Goal: Information Seeking & Learning: Learn about a topic

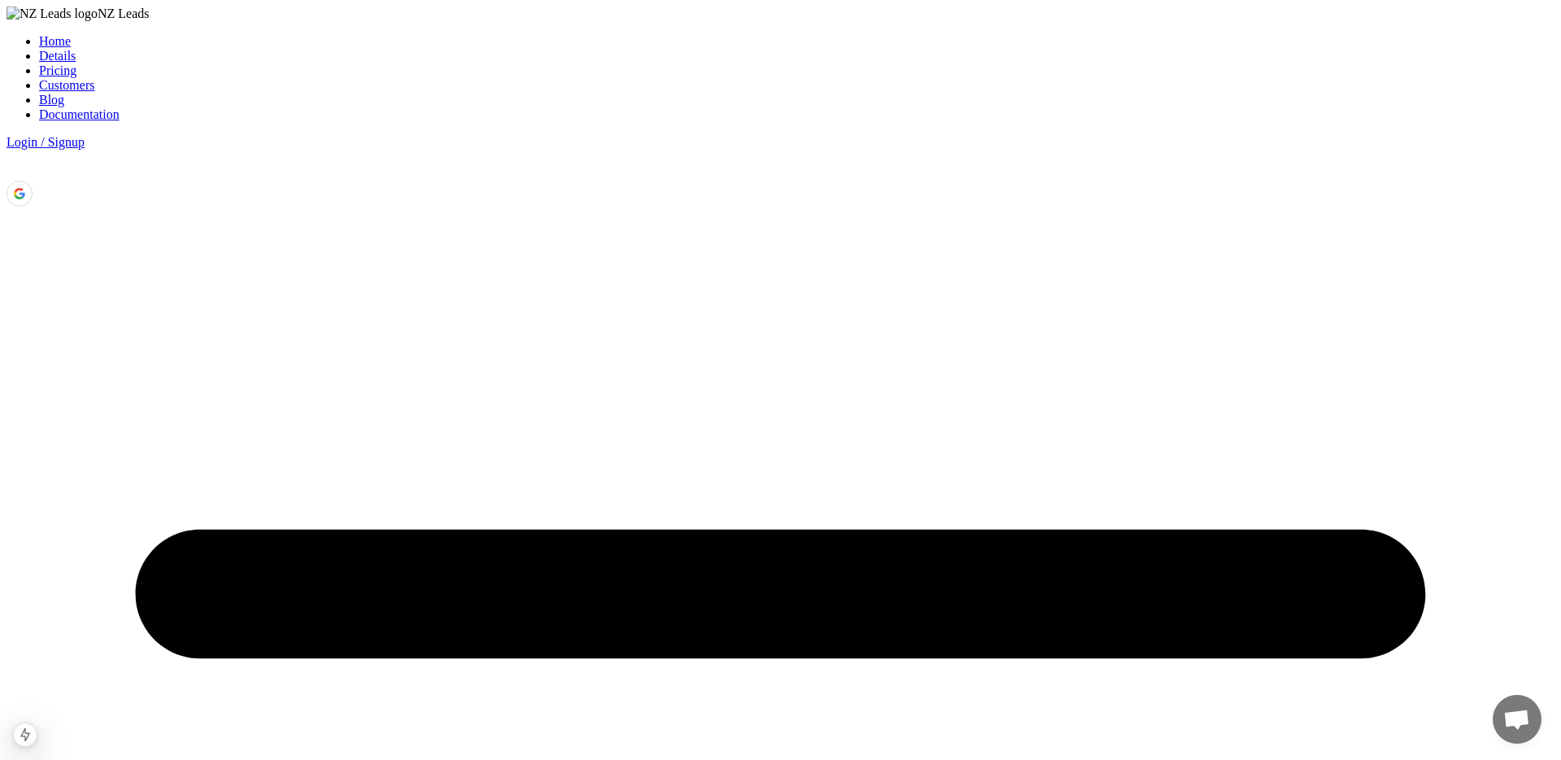
click at [64, 93] on link "Blog" at bounding box center [51, 100] width 25 height 14
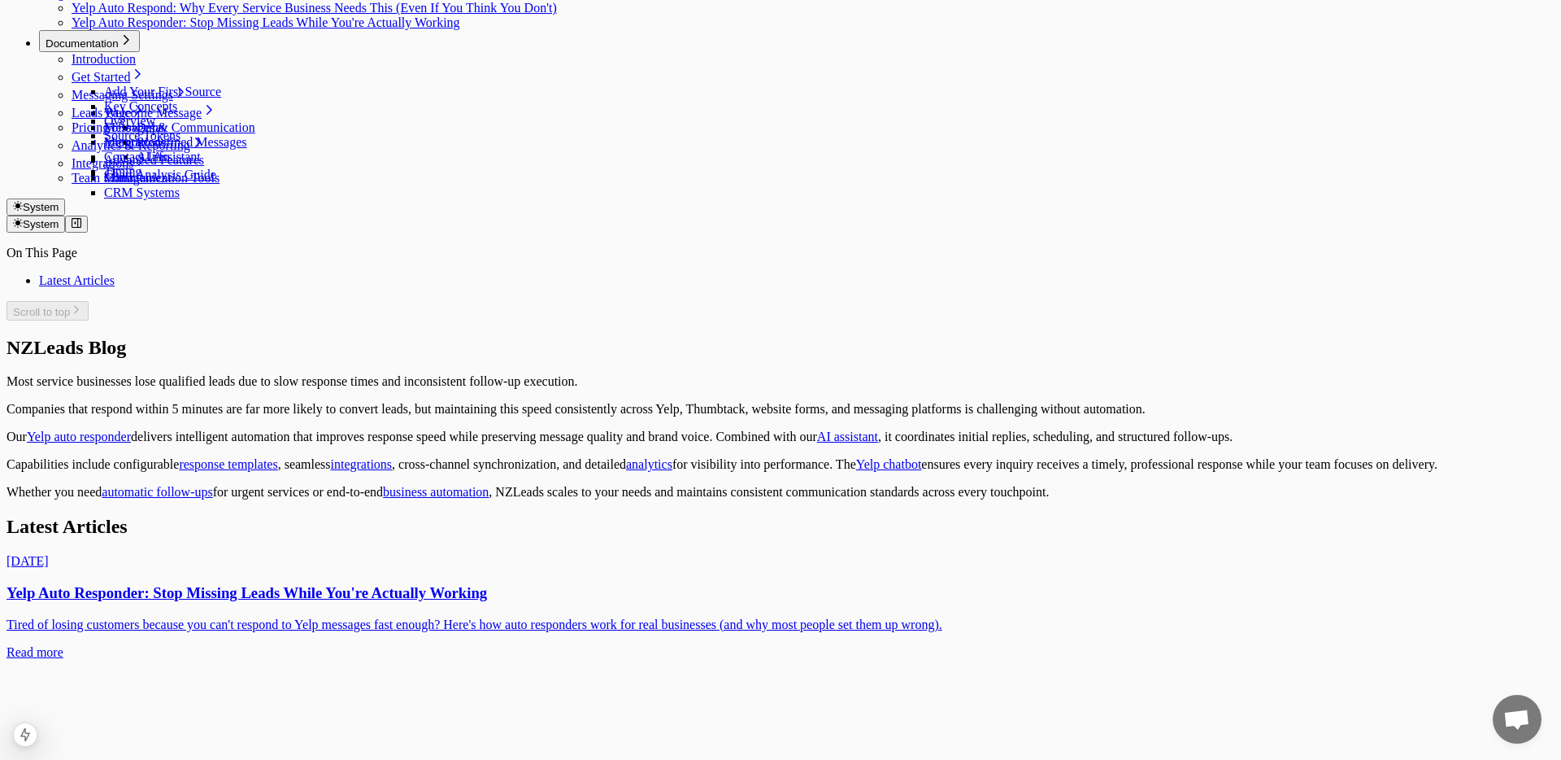
scroll to position [203, 0]
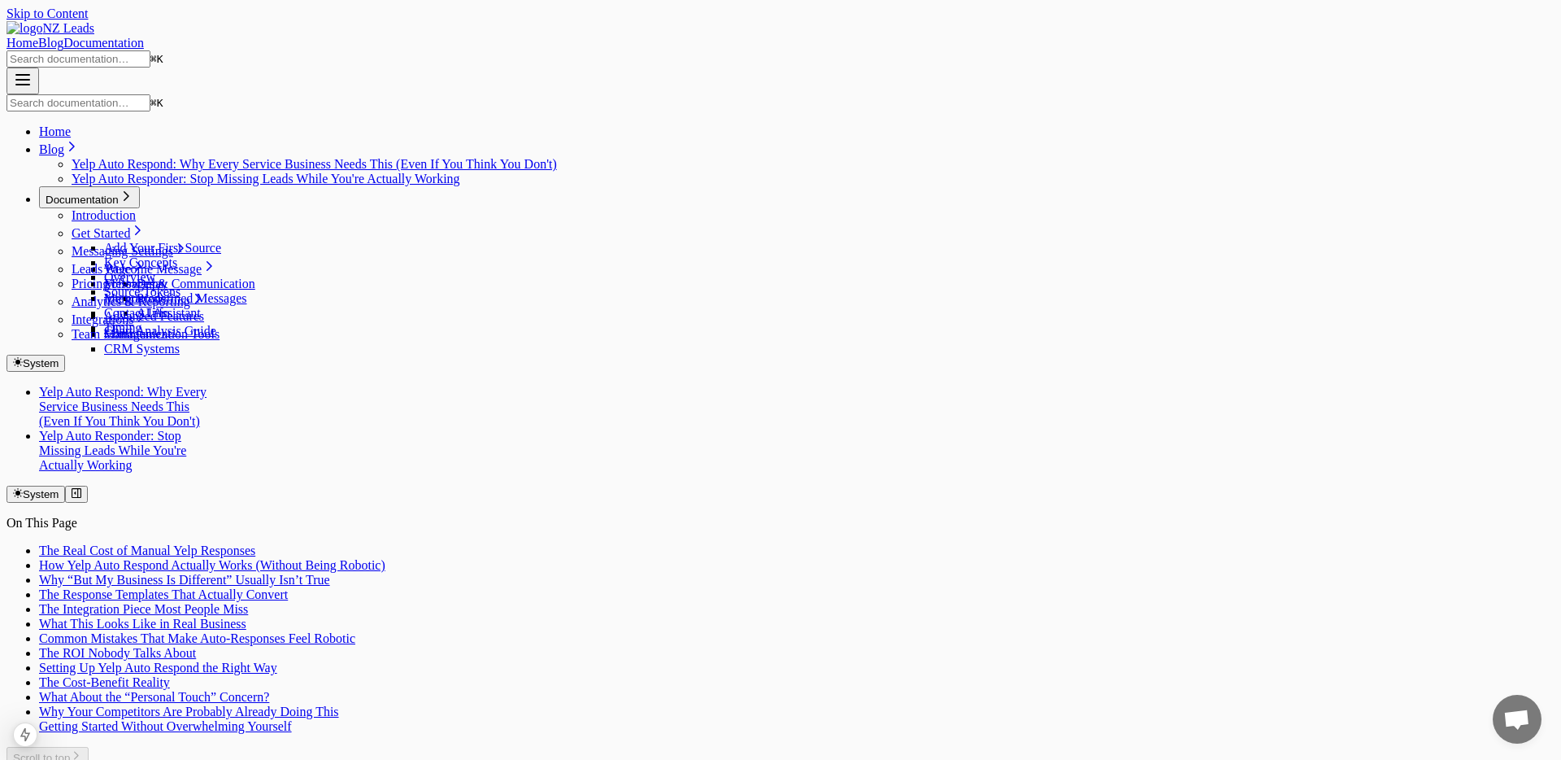
click at [186, 429] on link "Yelp Auto Responder: Stop Missing Leads While You're Actually Working" at bounding box center [112, 450] width 147 height 43
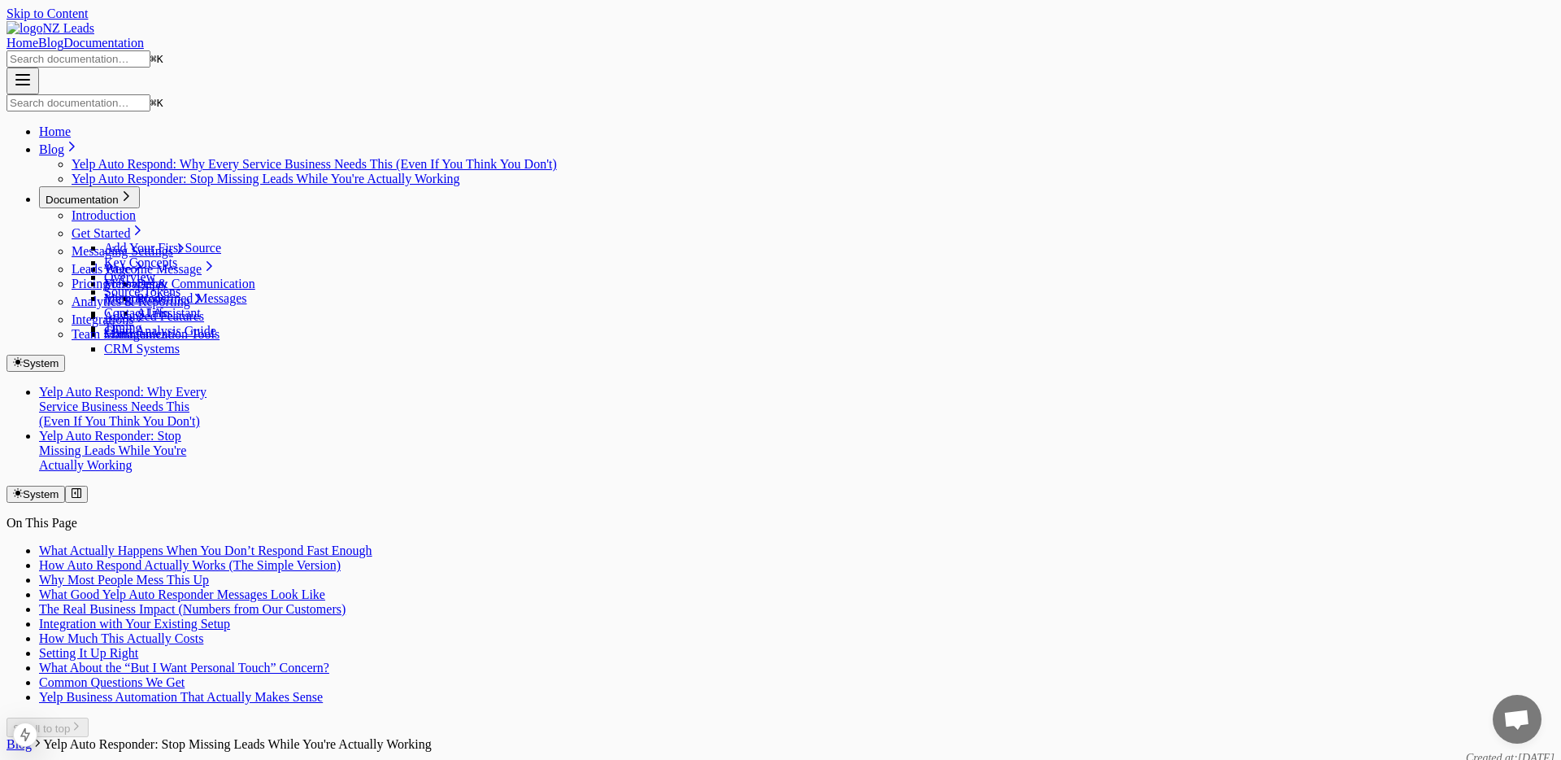
click at [207, 385] on link "Yelp Auto Respond: Why Every Service Business Needs This (Even If You Think You…" at bounding box center [123, 406] width 168 height 43
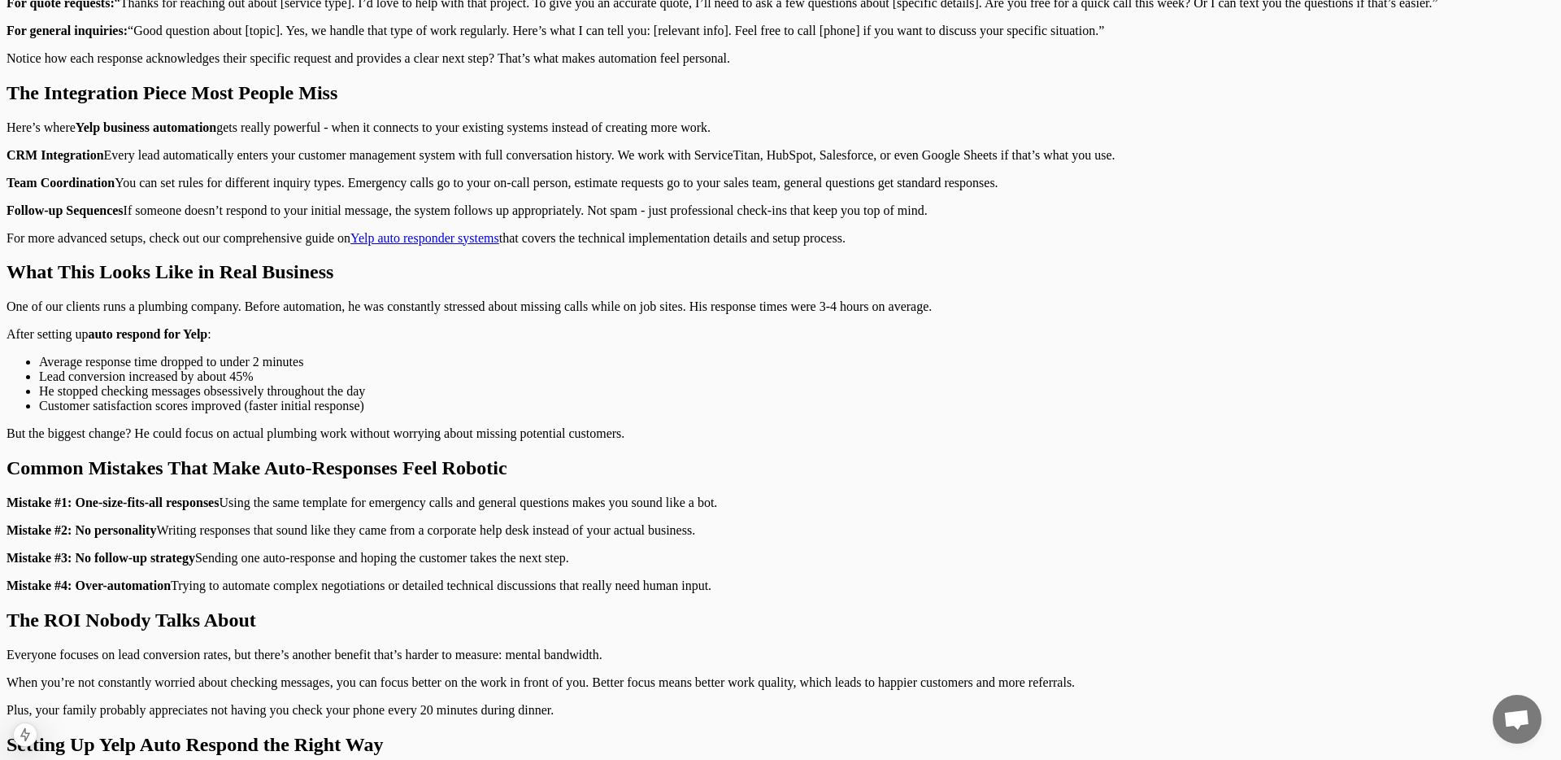
scroll to position [1438, 0]
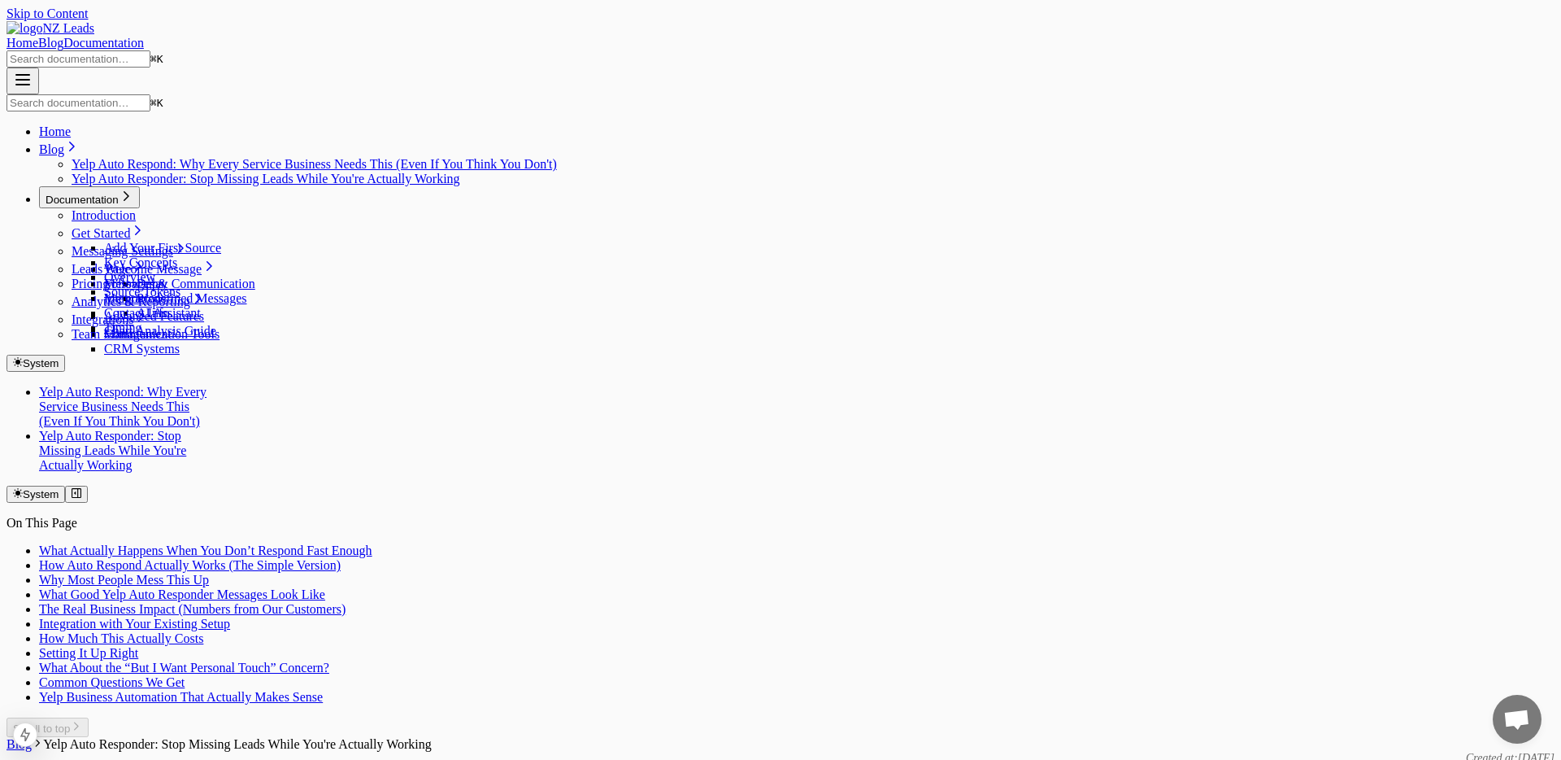
click at [207, 385] on link "Yelp Auto Respond: Why Every Service Business Needs This (Even If You Think You…" at bounding box center [123, 406] width 168 height 43
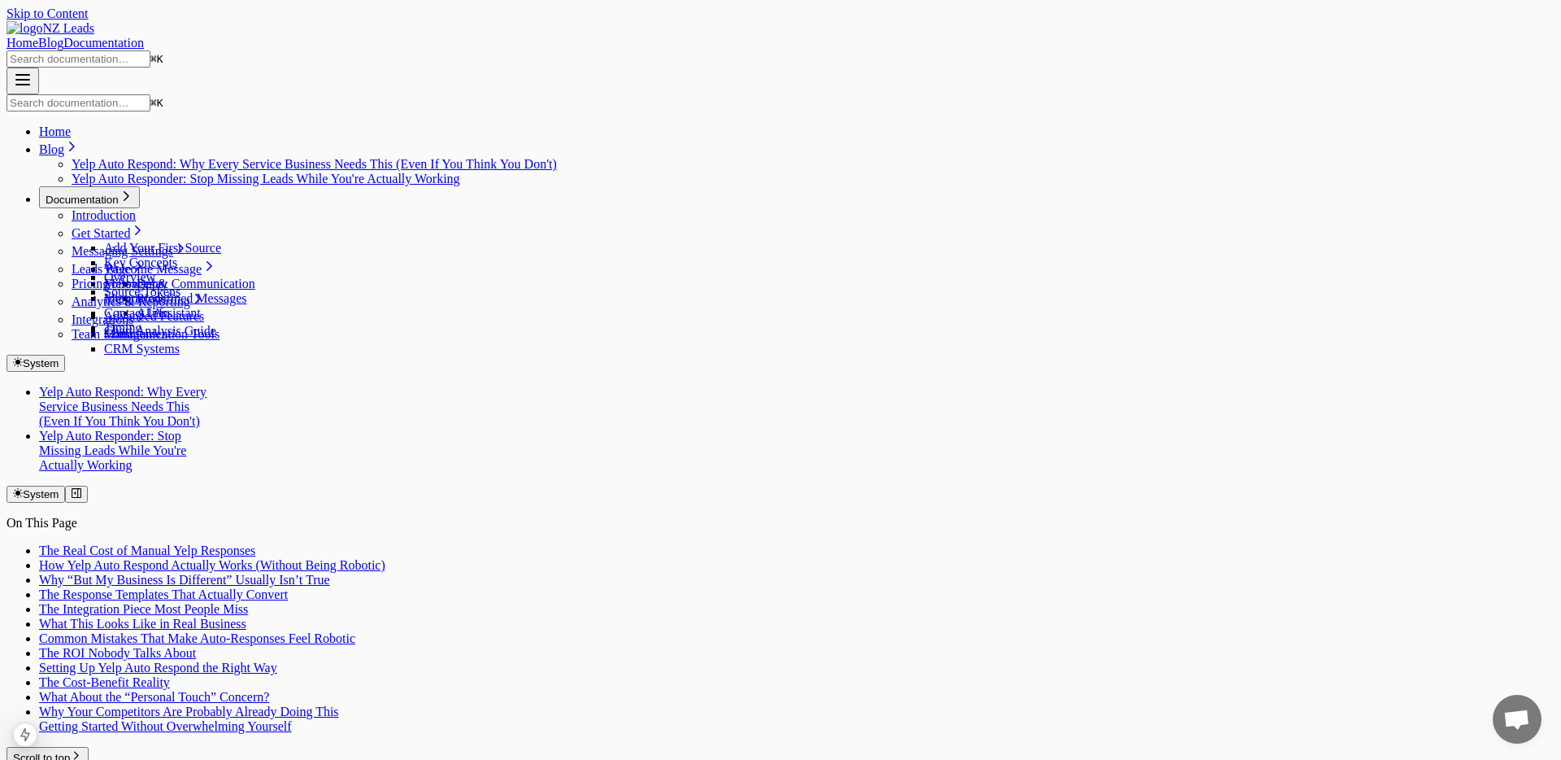
click at [186, 429] on link "Yelp Auto Responder: Stop Missing Leads While You're Actually Working" at bounding box center [112, 450] width 147 height 43
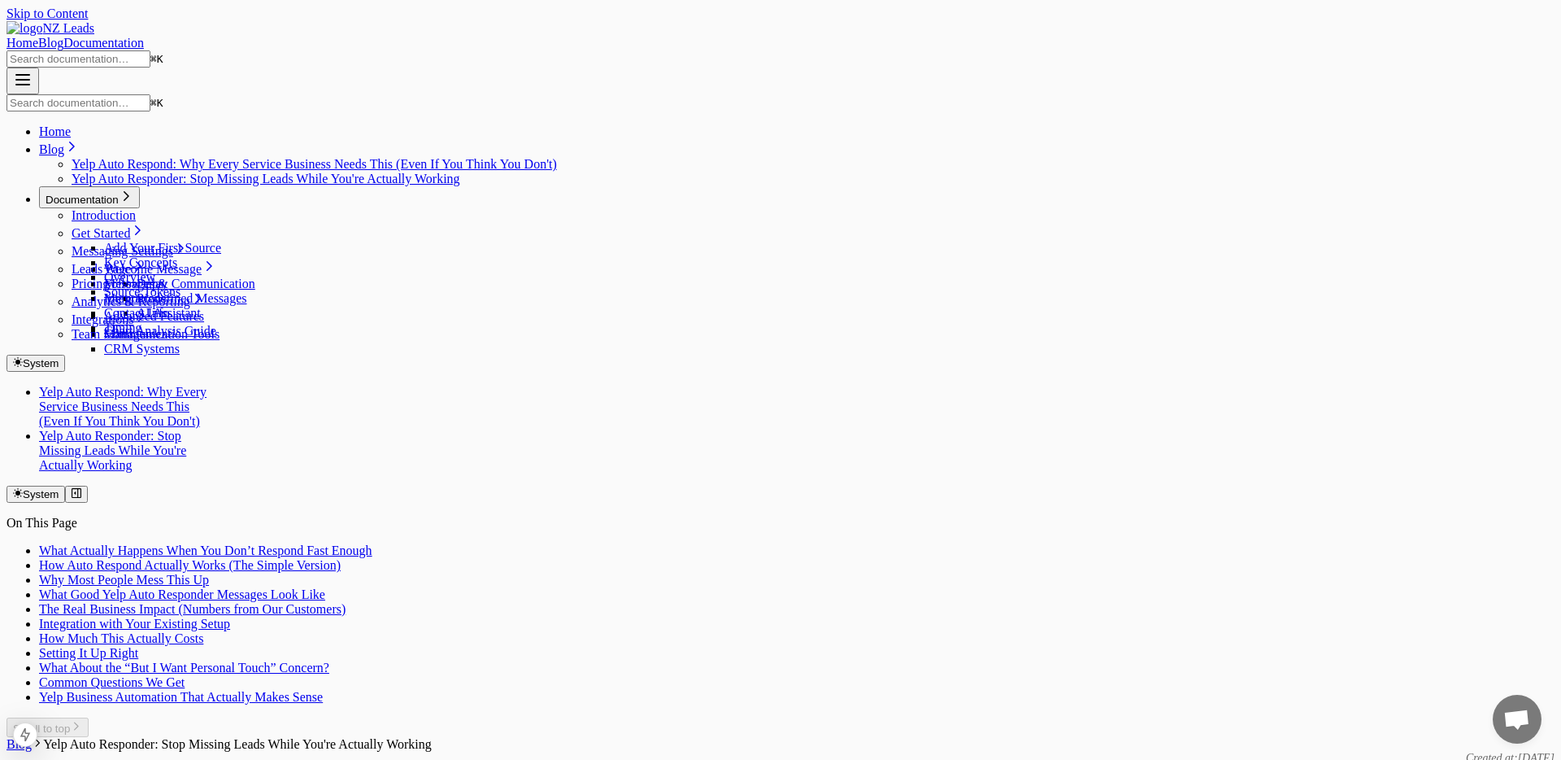
click at [207, 385] on link "Yelp Auto Respond: Why Every Service Business Needs This (Even If You Think You…" at bounding box center [123, 406] width 168 height 43
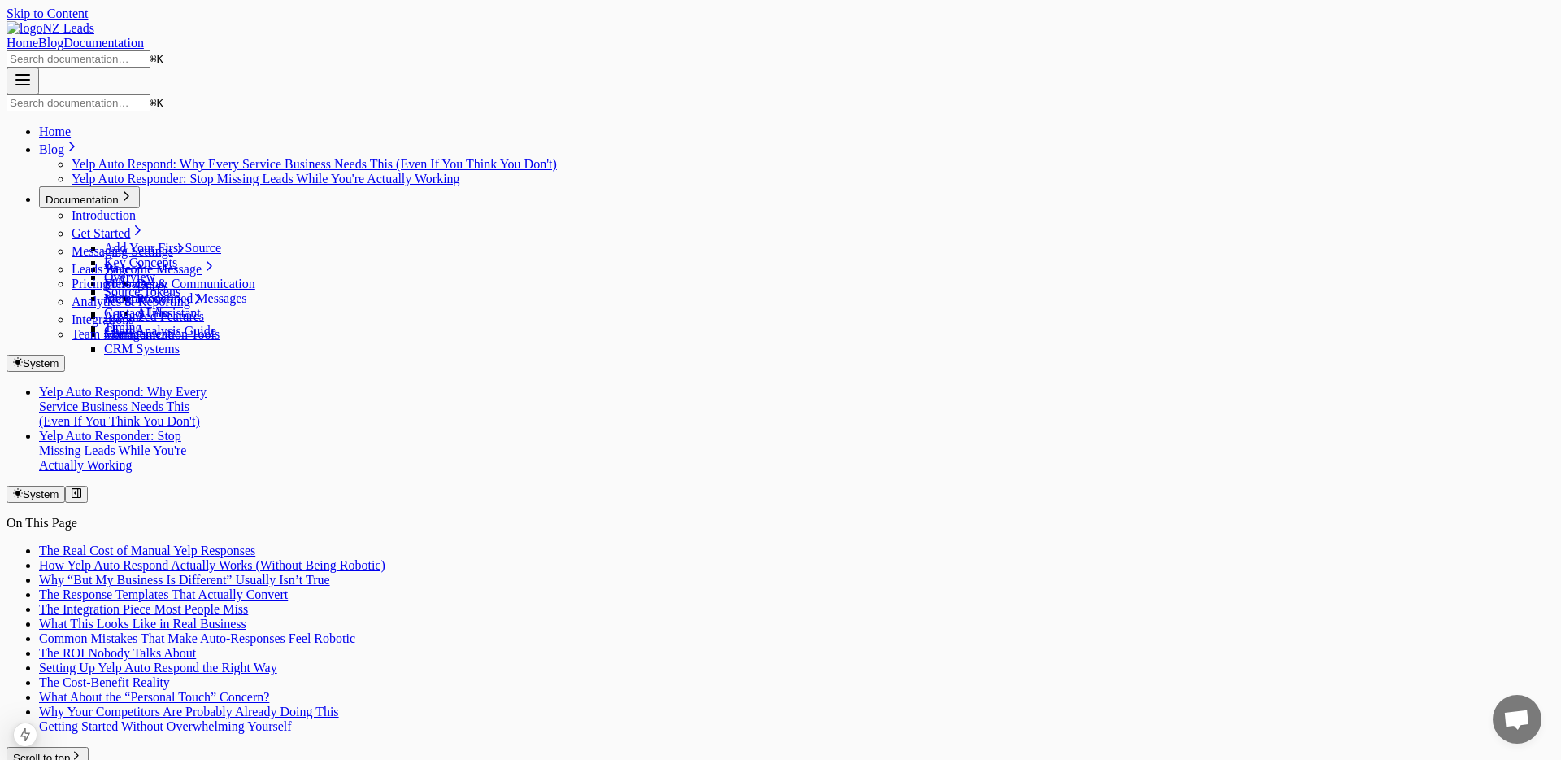
click at [186, 429] on link "Yelp Auto Responder: Stop Missing Leads While You're Actually Working" at bounding box center [112, 450] width 147 height 43
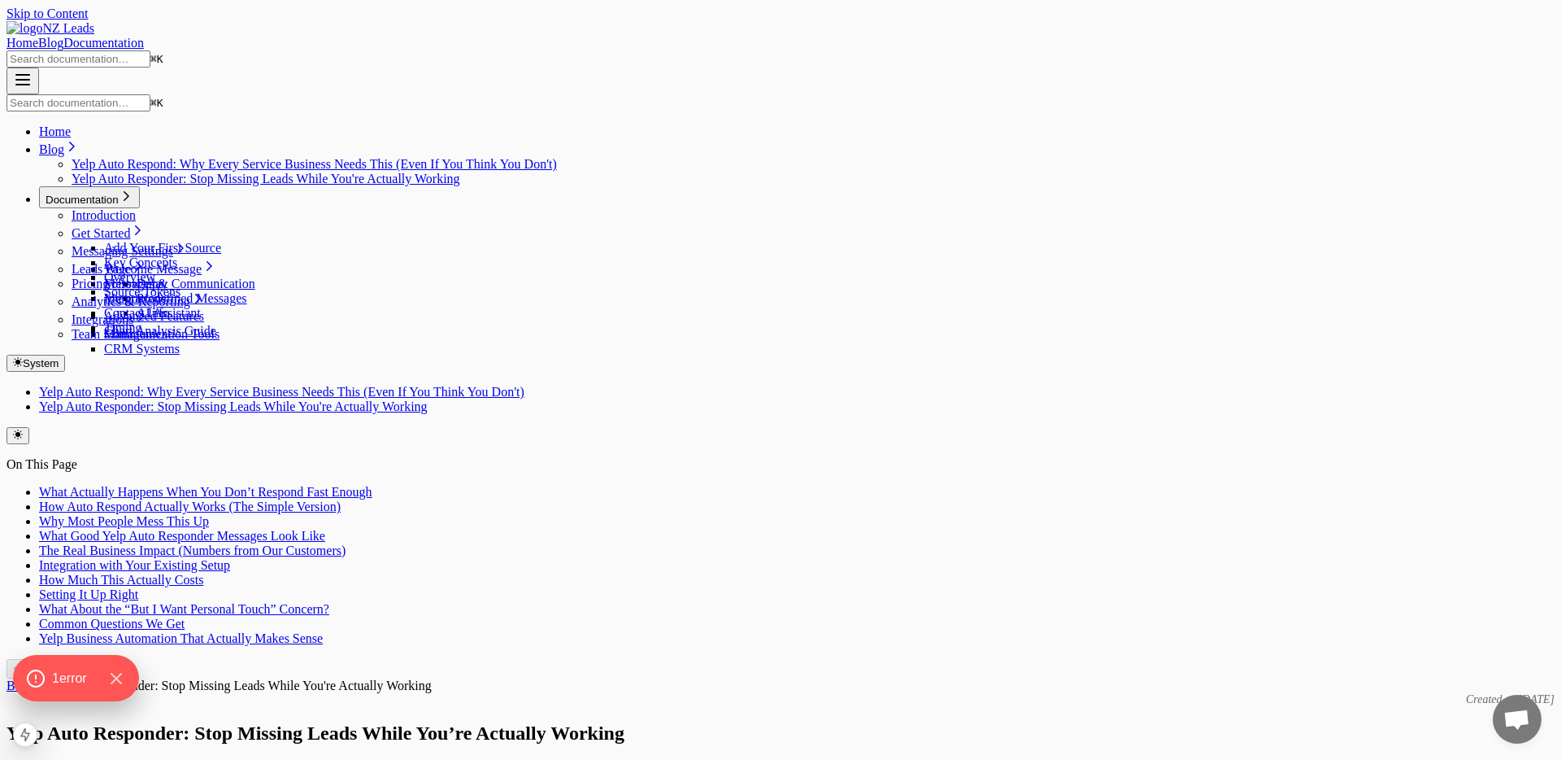
click at [32, 678] on link "Blog" at bounding box center [19, 685] width 25 height 14
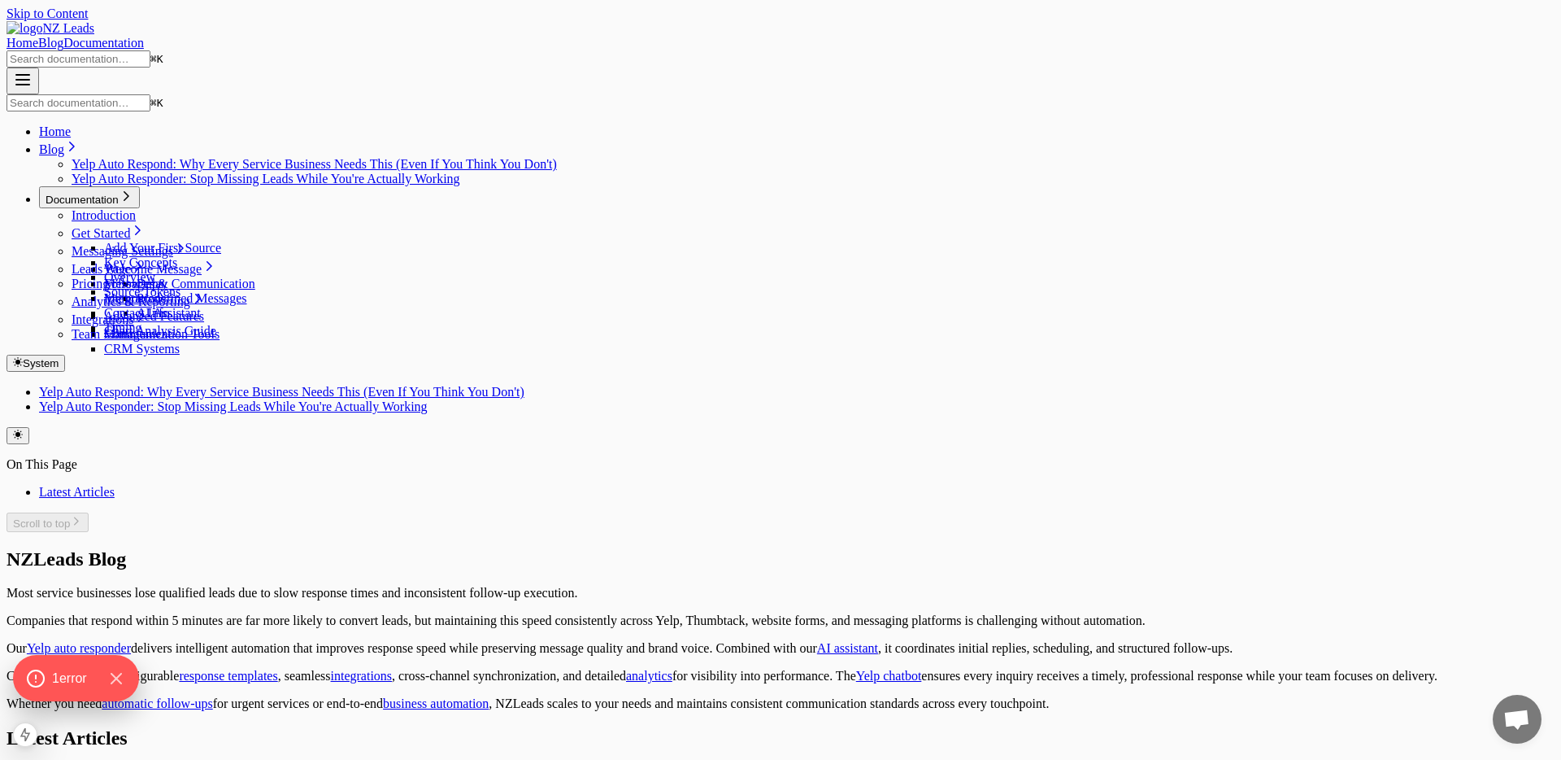
scroll to position [259, 0]
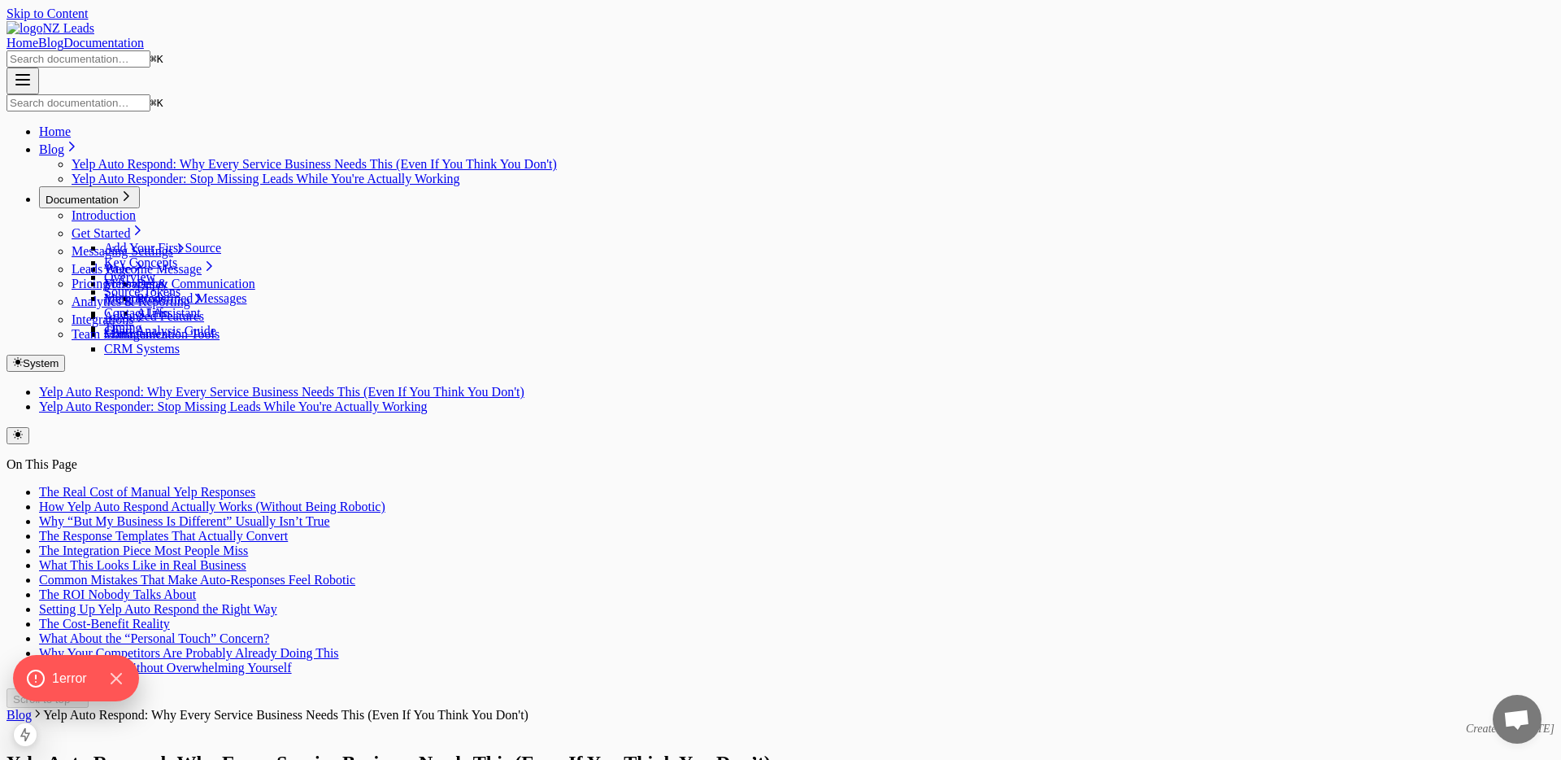
click at [32, 707] on link "Blog" at bounding box center [19, 714] width 25 height 14
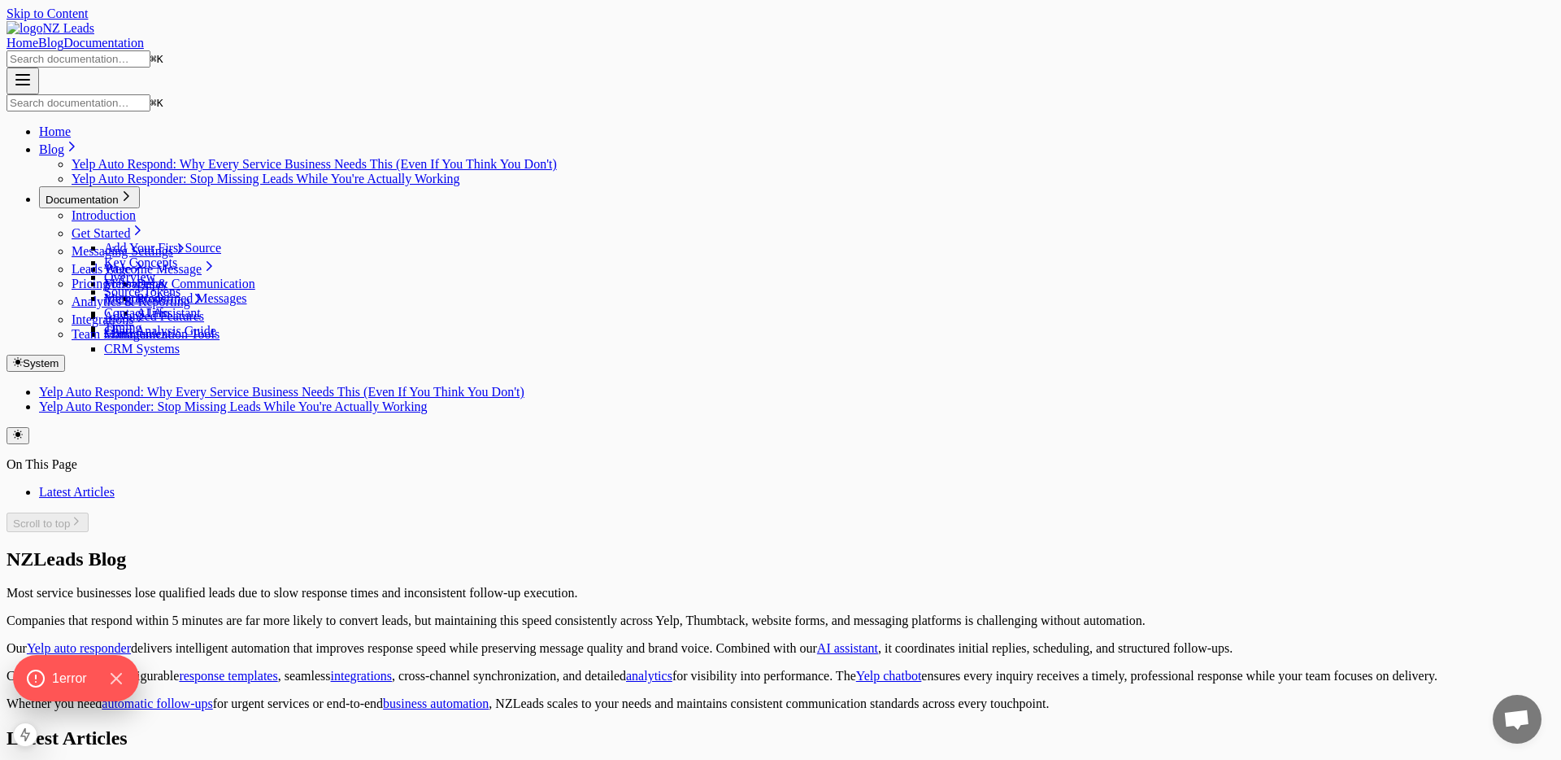
click at [1095, 38] on div "Home Blog Documentation" at bounding box center [781, 43] width 1548 height 15
click at [144, 36] on link "Documentation" at bounding box center [103, 43] width 81 height 14
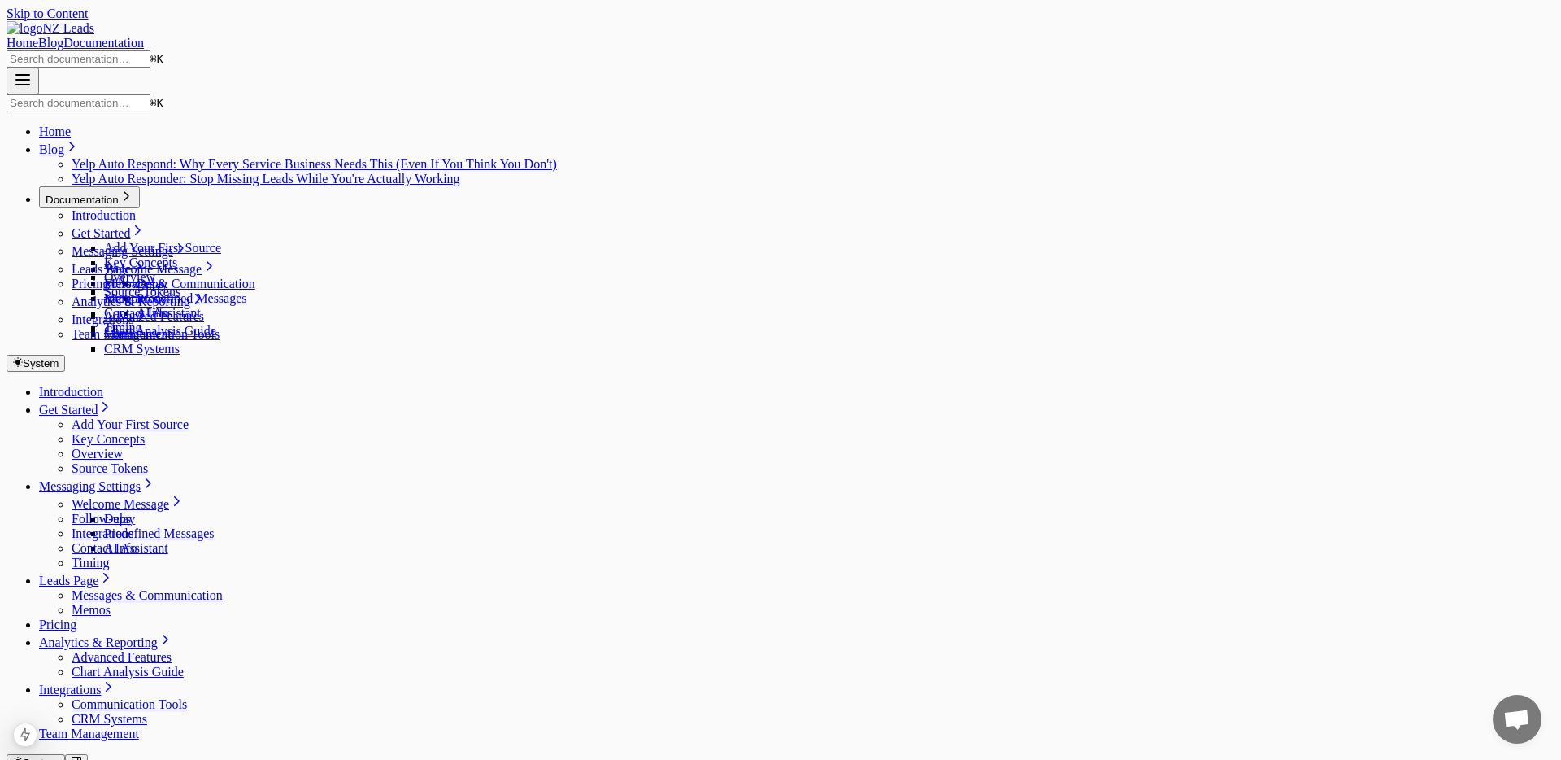
click at [63, 36] on link "Blog" at bounding box center [50, 43] width 25 height 14
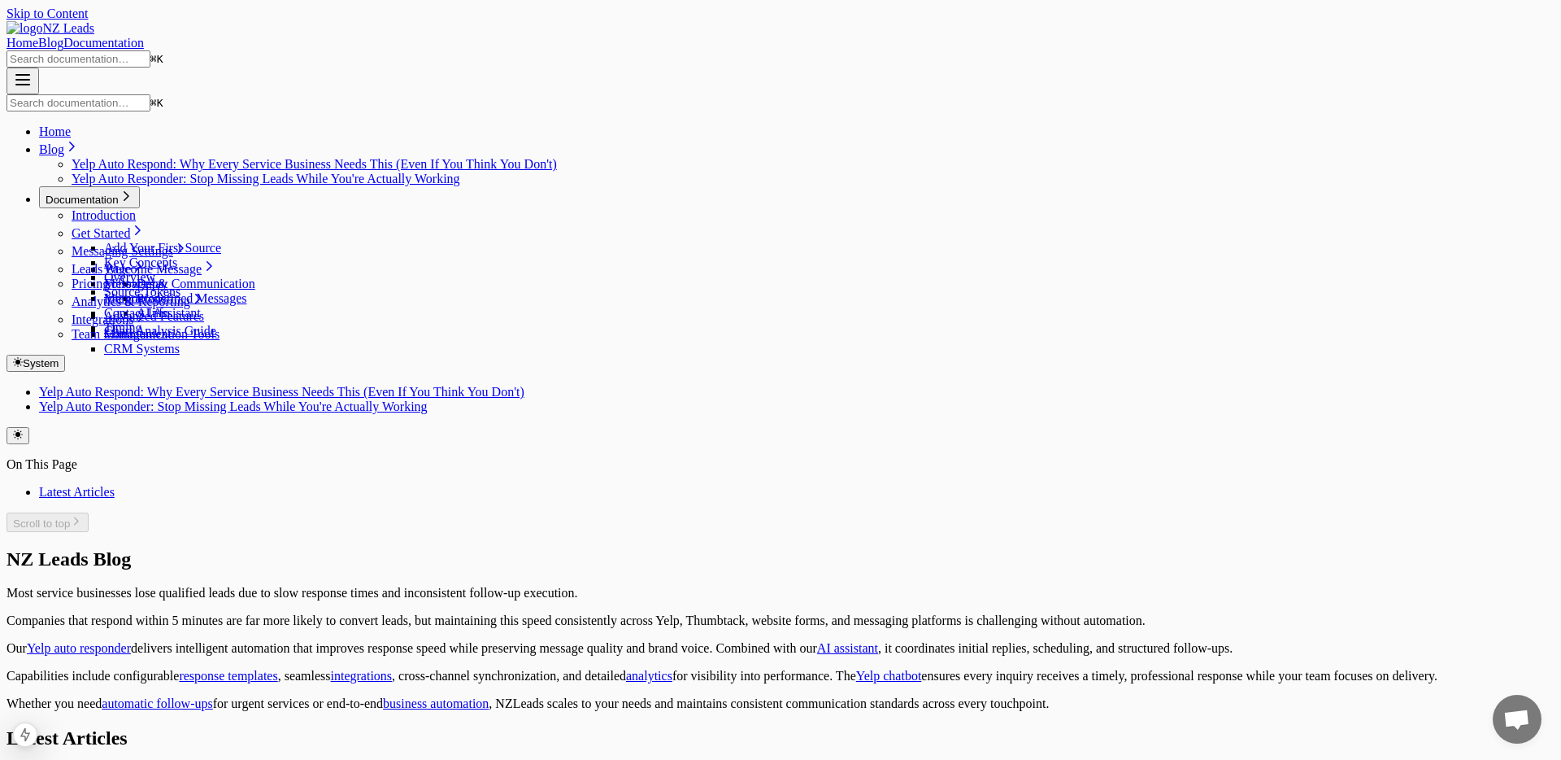
click at [817, 641] on link "AI assistant" at bounding box center [847, 648] width 61 height 14
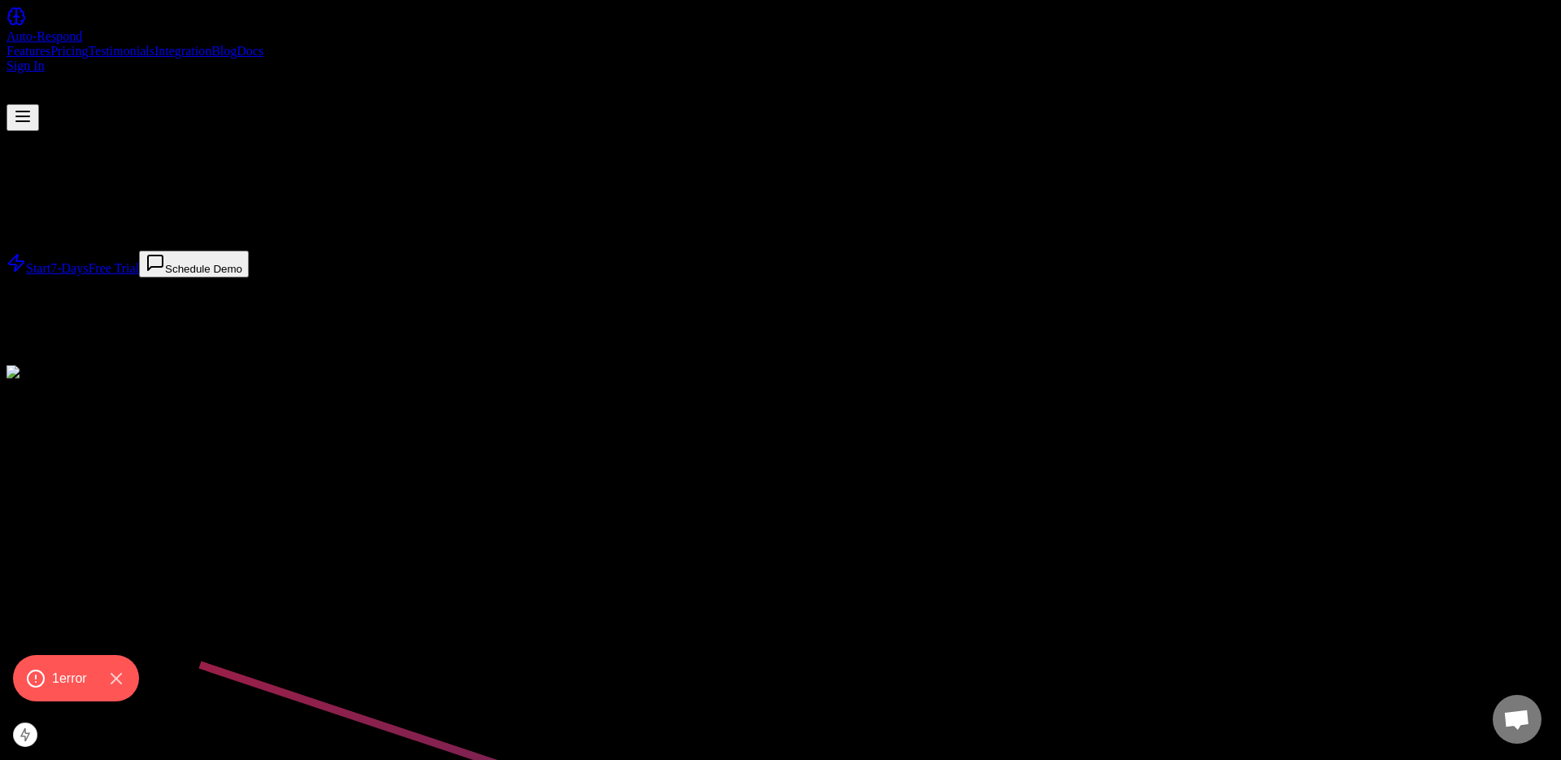
click at [237, 44] on link "Blog" at bounding box center [223, 51] width 25 height 14
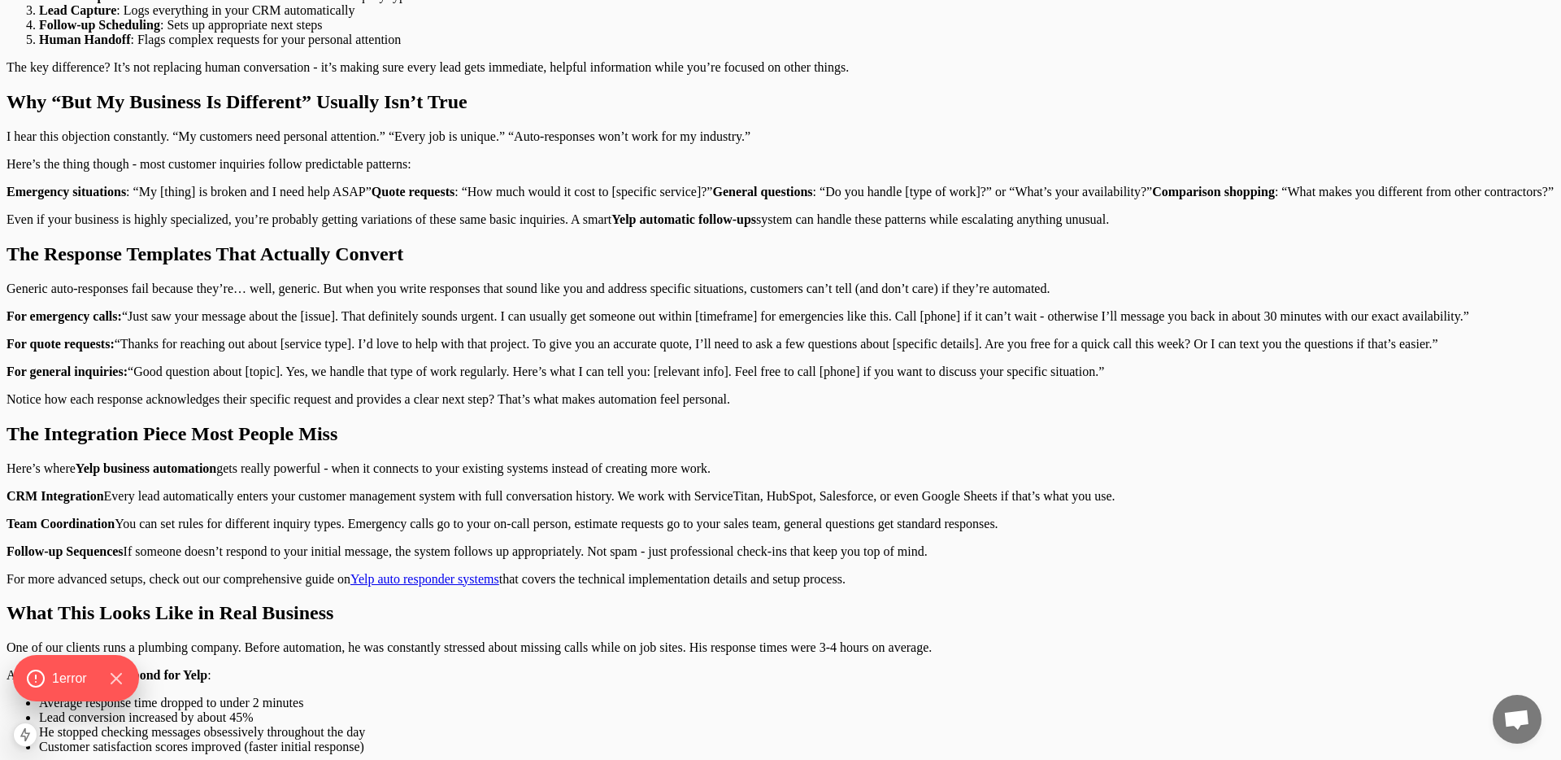
scroll to position [1386, 0]
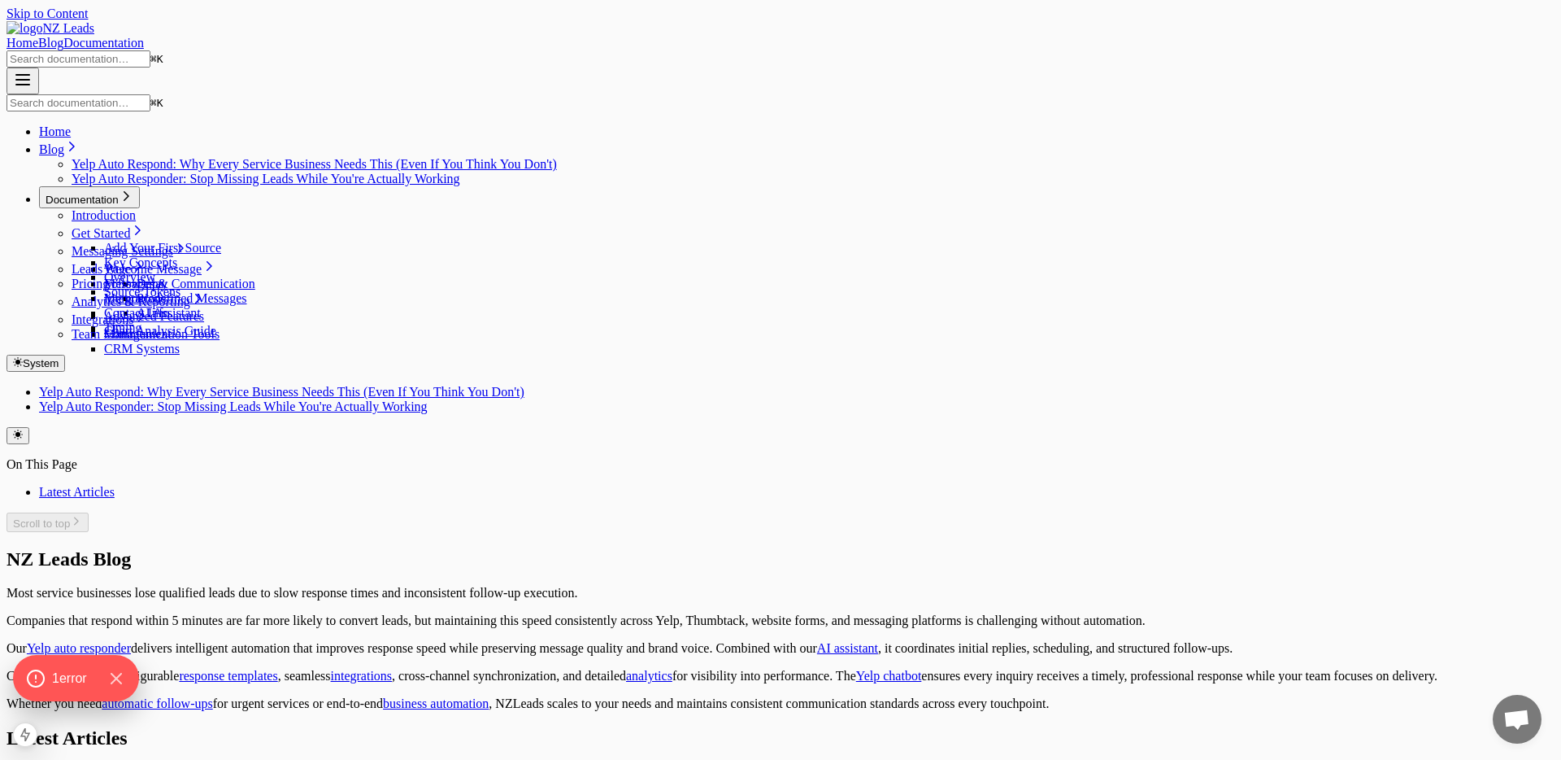
scroll to position [259, 0]
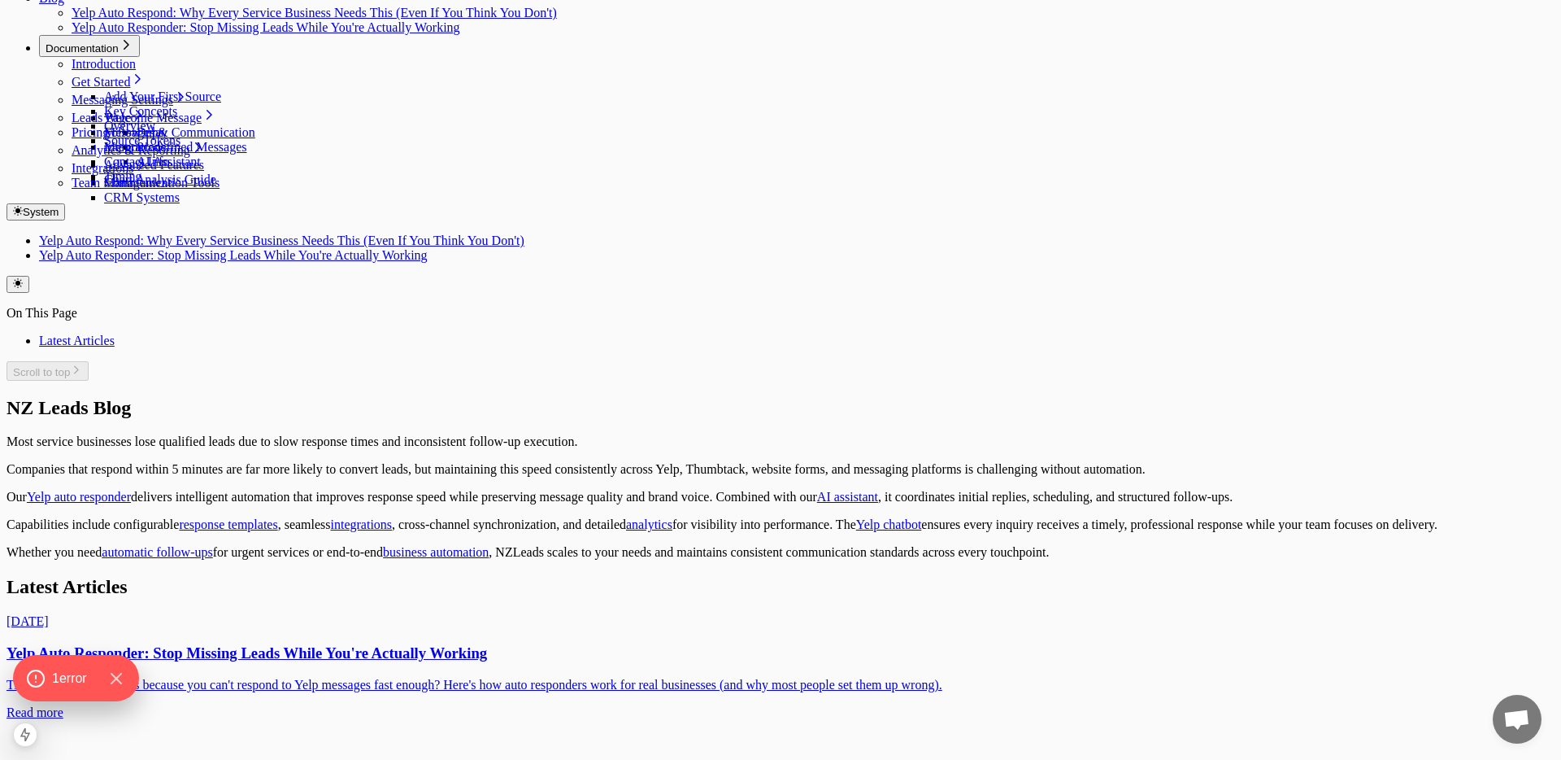
scroll to position [145, 0]
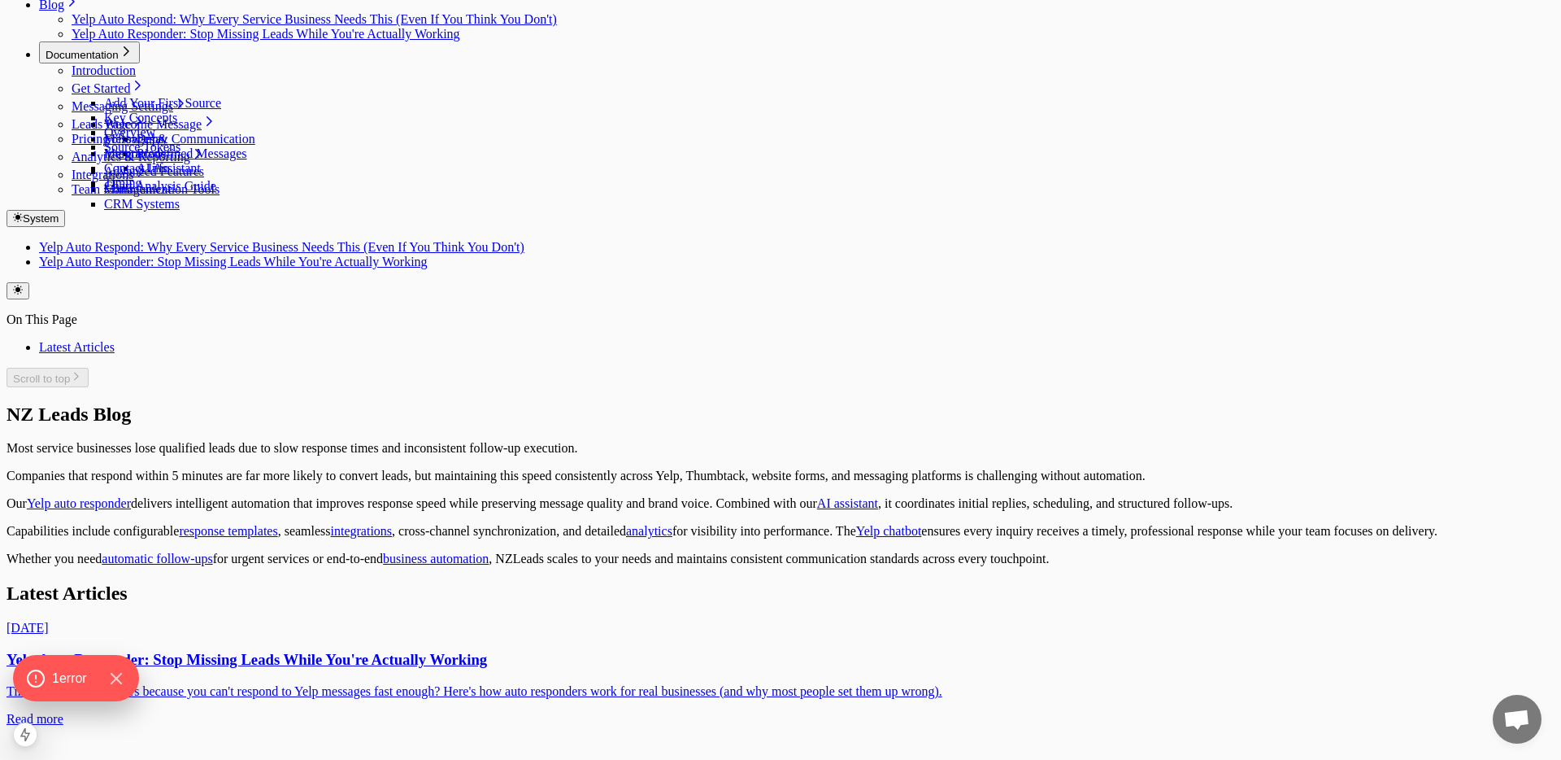
click at [587, 582] on h2 "Latest Articles" at bounding box center [781, 593] width 1548 height 22
click at [593, 582] on h2 "Latest Articles" at bounding box center [781, 593] width 1548 height 22
click at [128, 582] on link "Permalink for this section" at bounding box center [128, 592] width 0 height 21
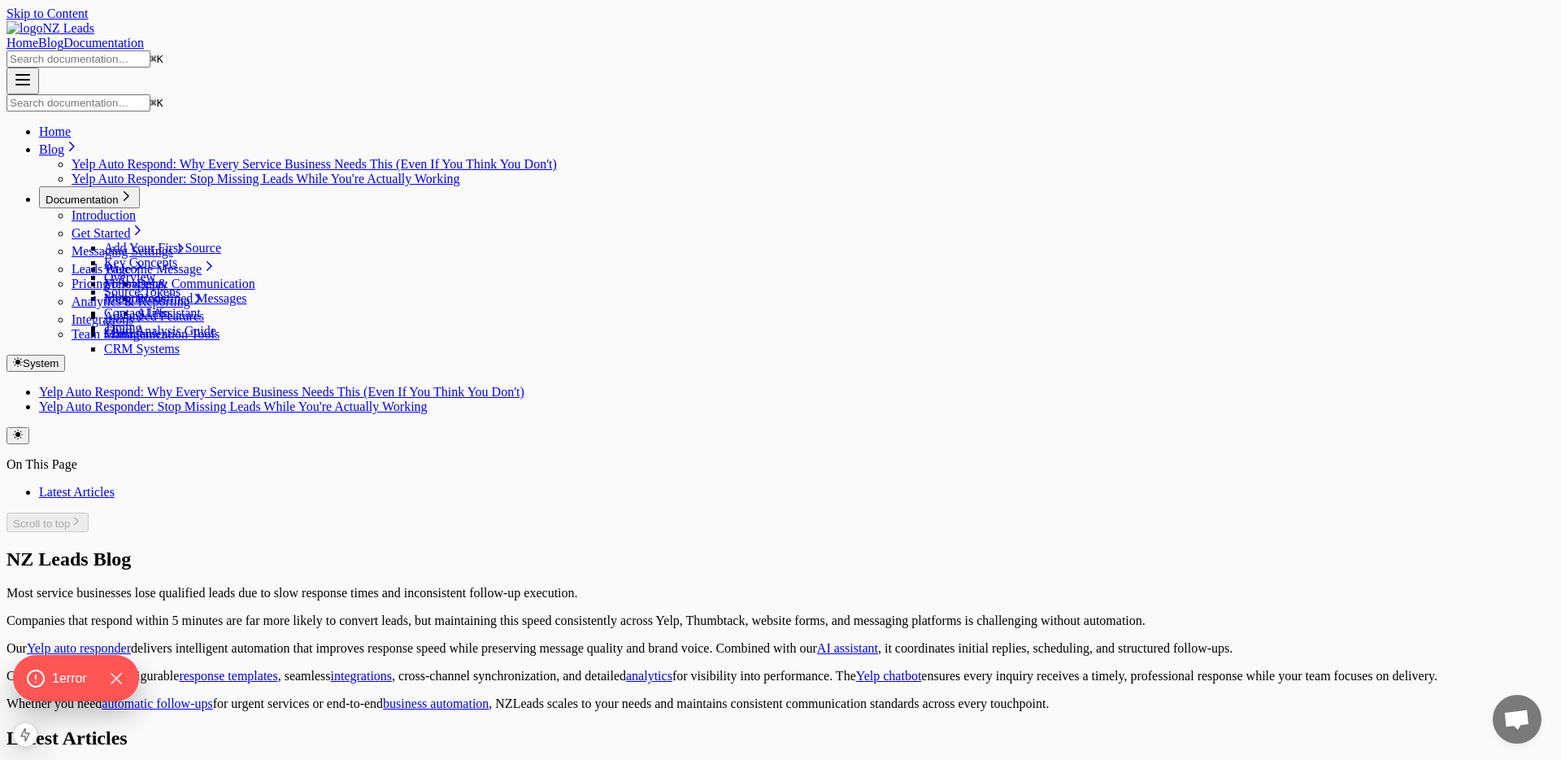
scroll to position [259, 0]
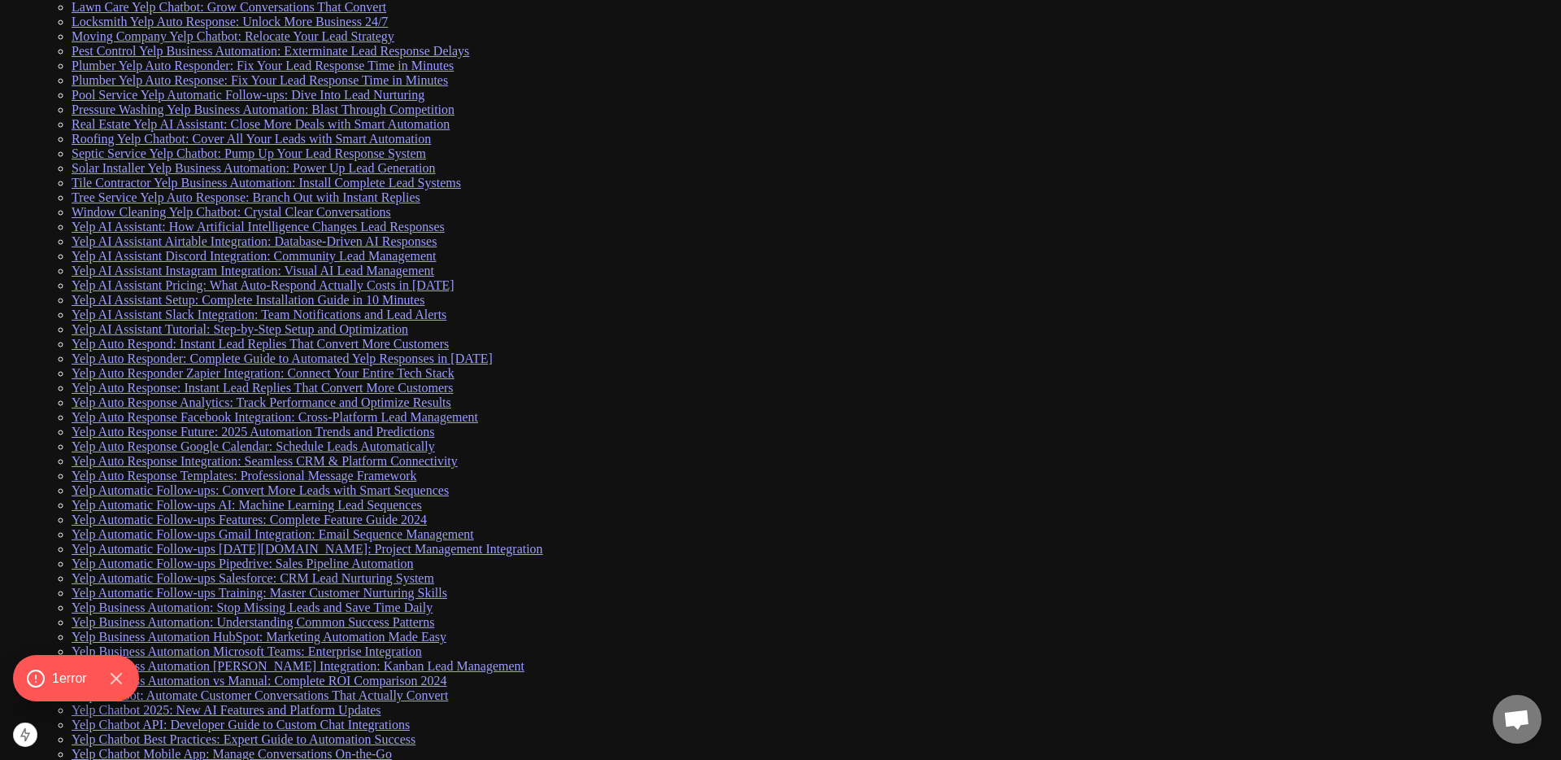
scroll to position [308, 0]
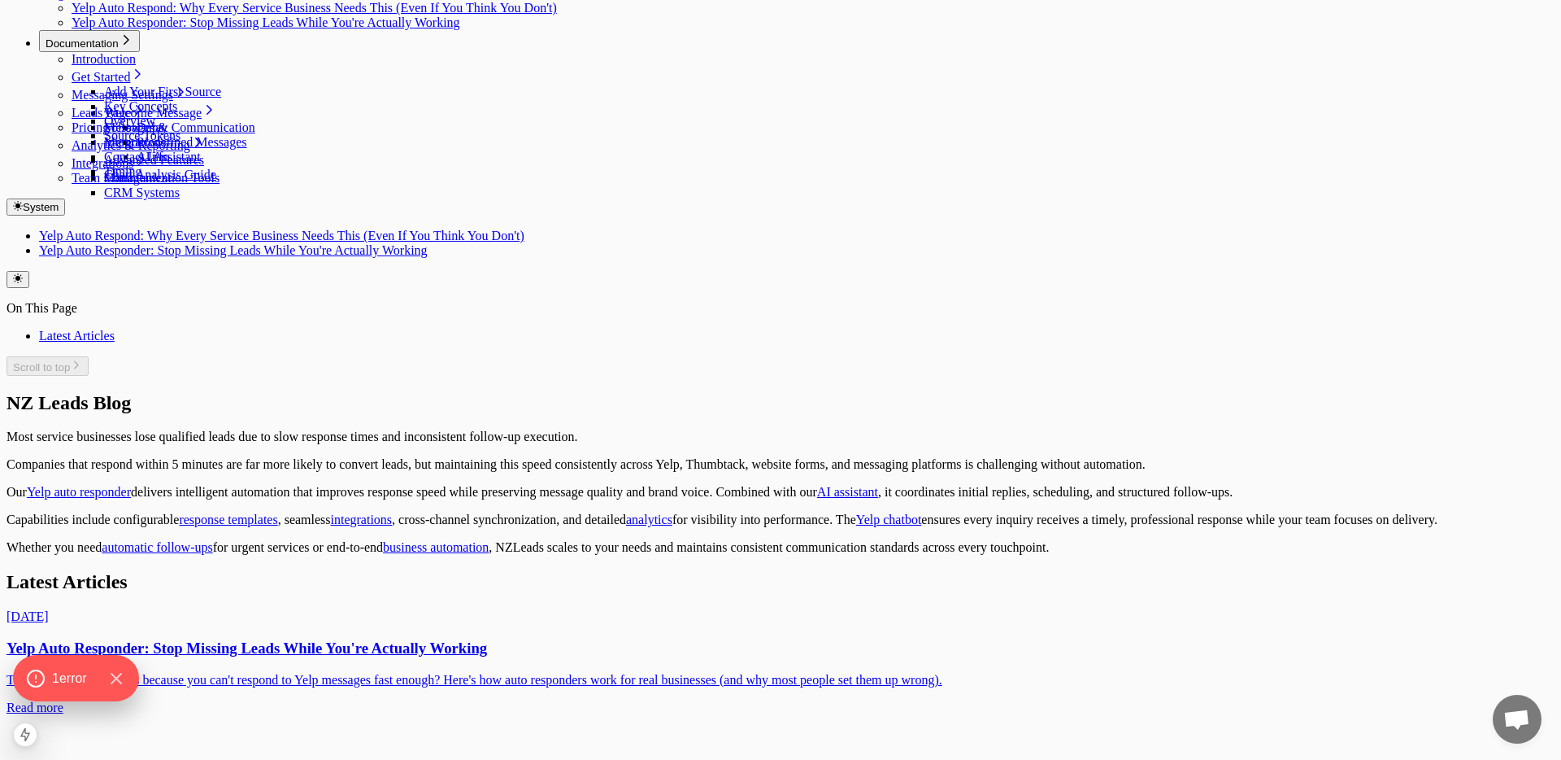
scroll to position [259, 0]
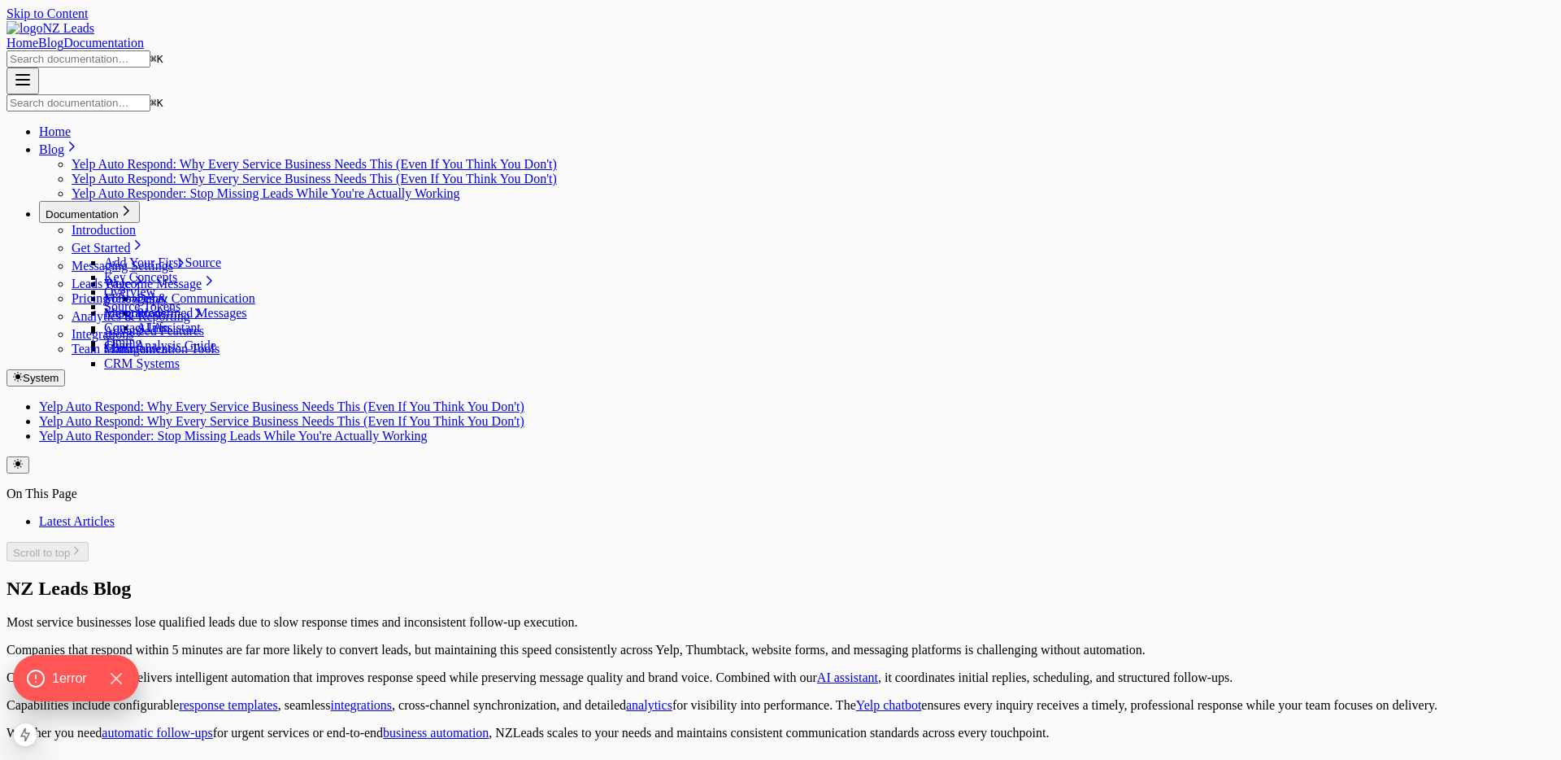
scroll to position [259, 0]
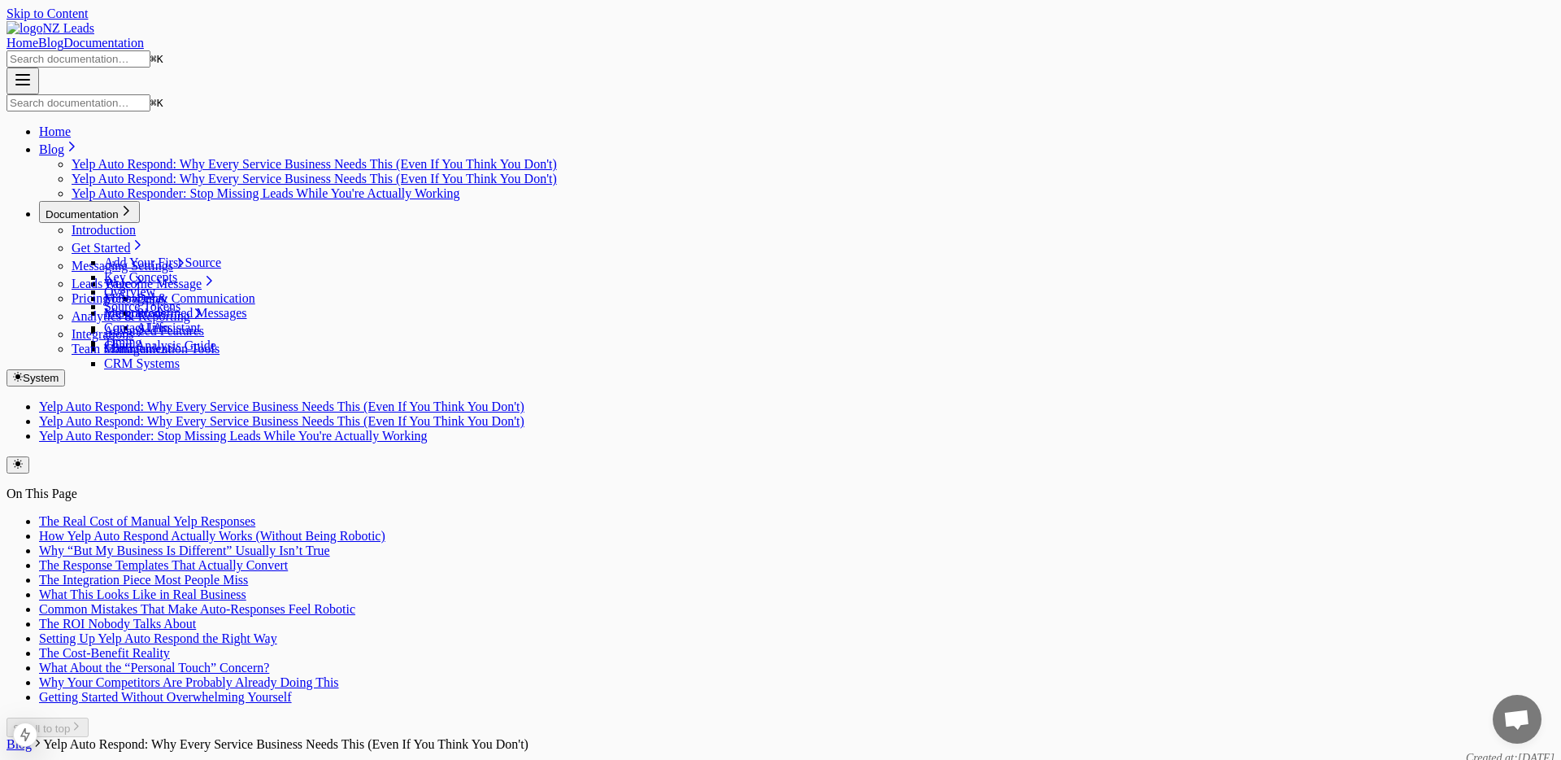
click at [32, 737] on link "Blog" at bounding box center [19, 744] width 25 height 14
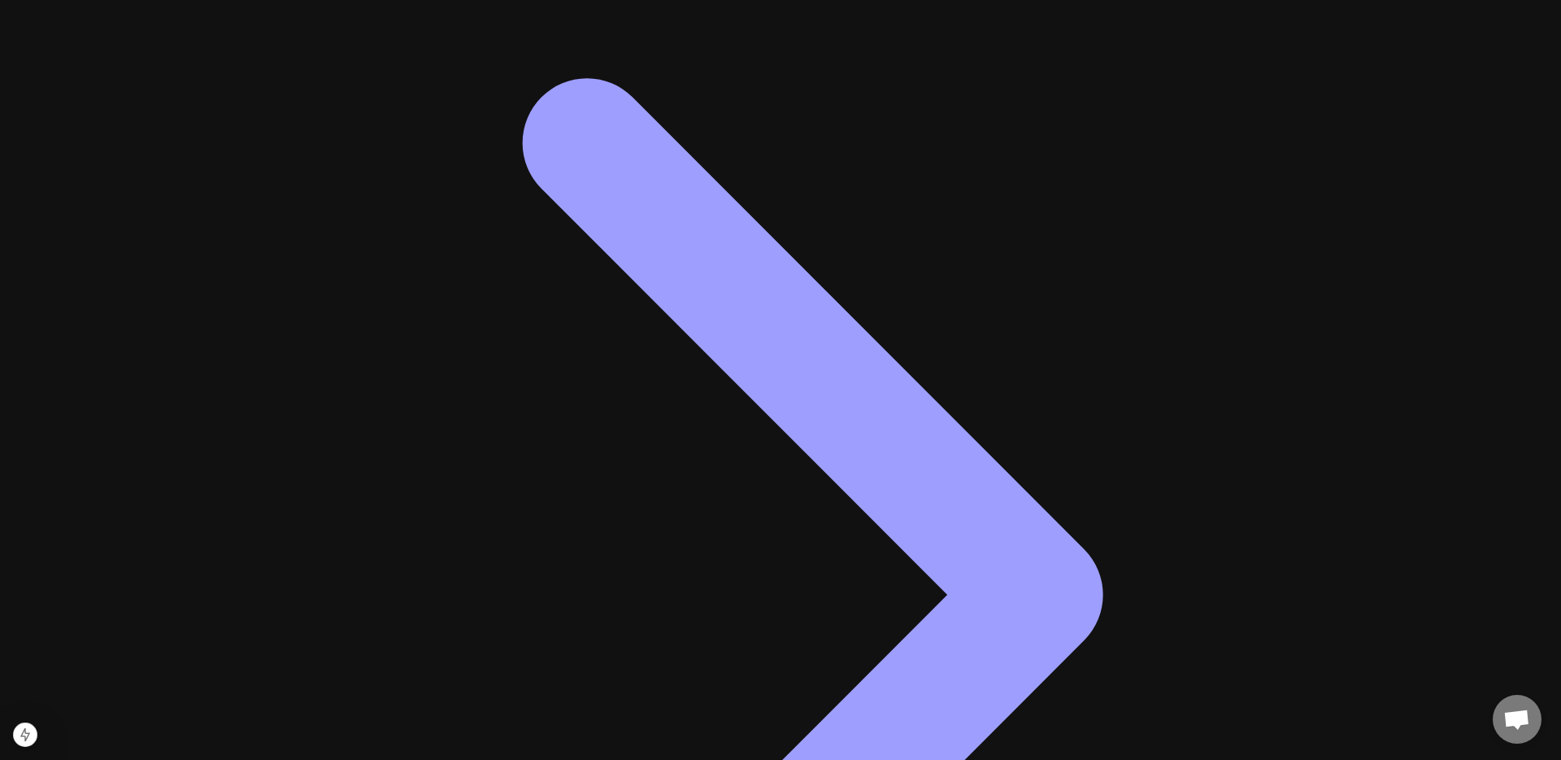
scroll to position [8271, 0]
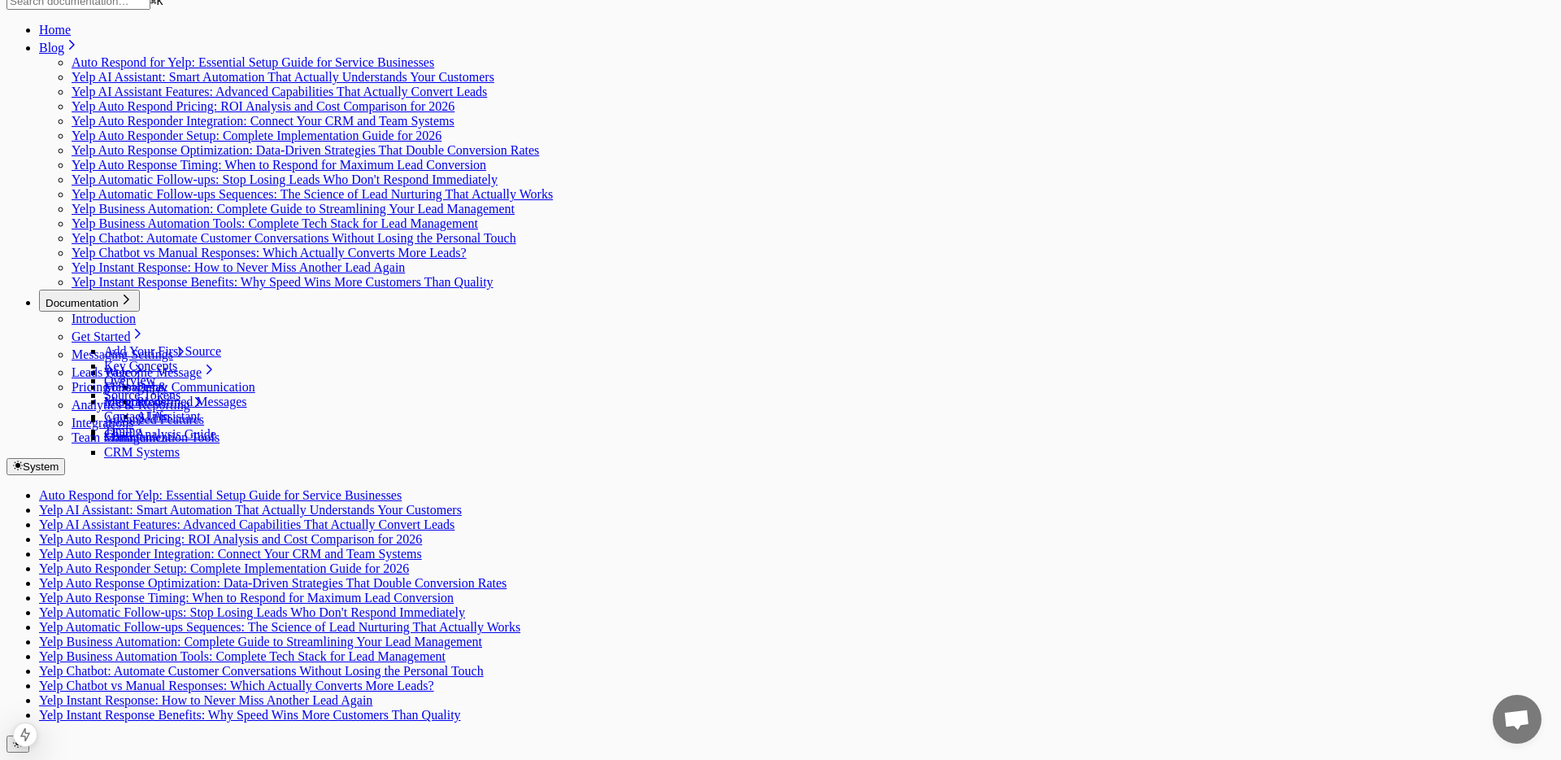
scroll to position [111, 0]
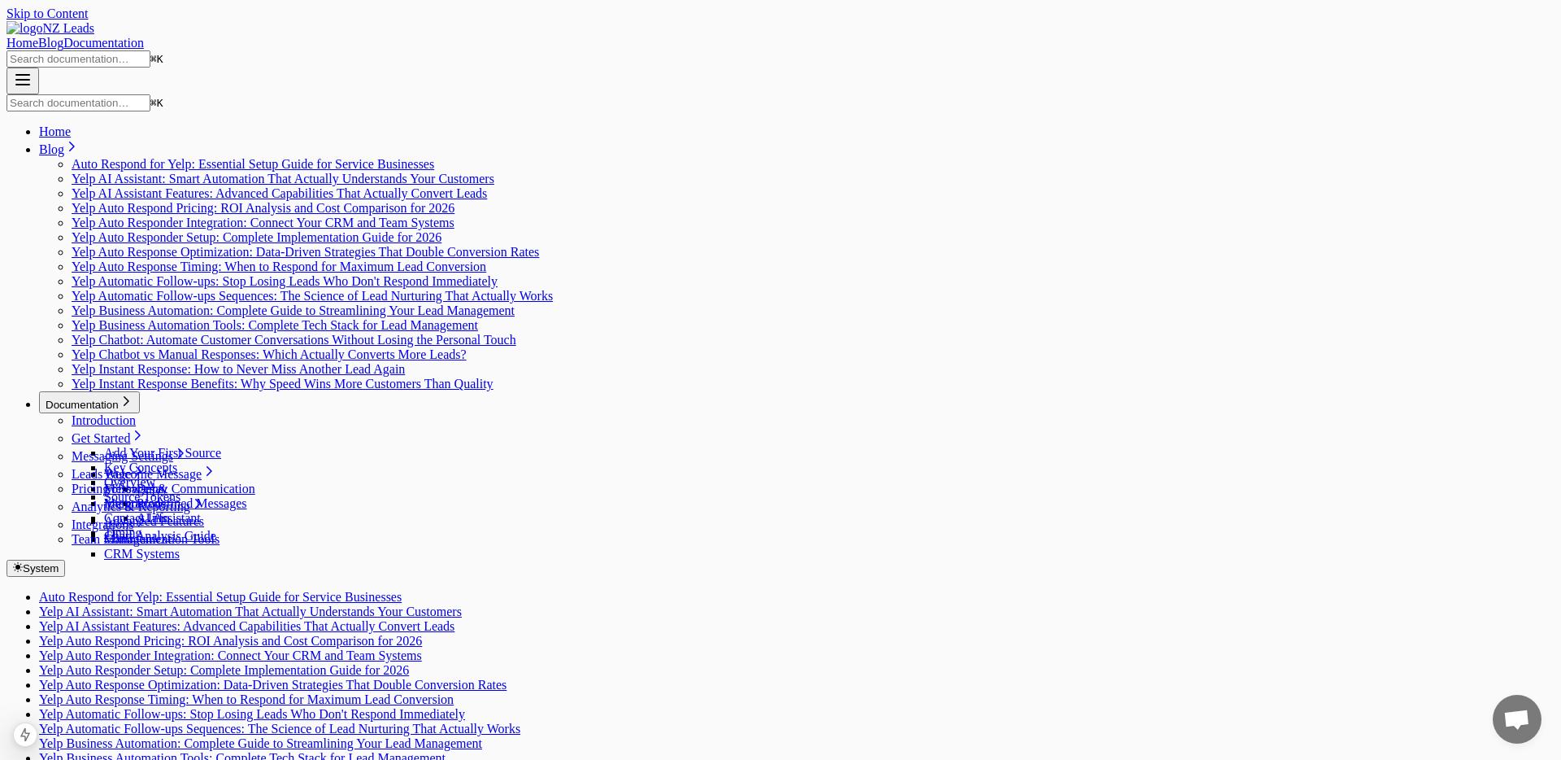
scroll to position [1744, 0]
drag, startPoint x: 1034, startPoint y: 102, endPoint x: 1104, endPoint y: 103, distance: 70.8
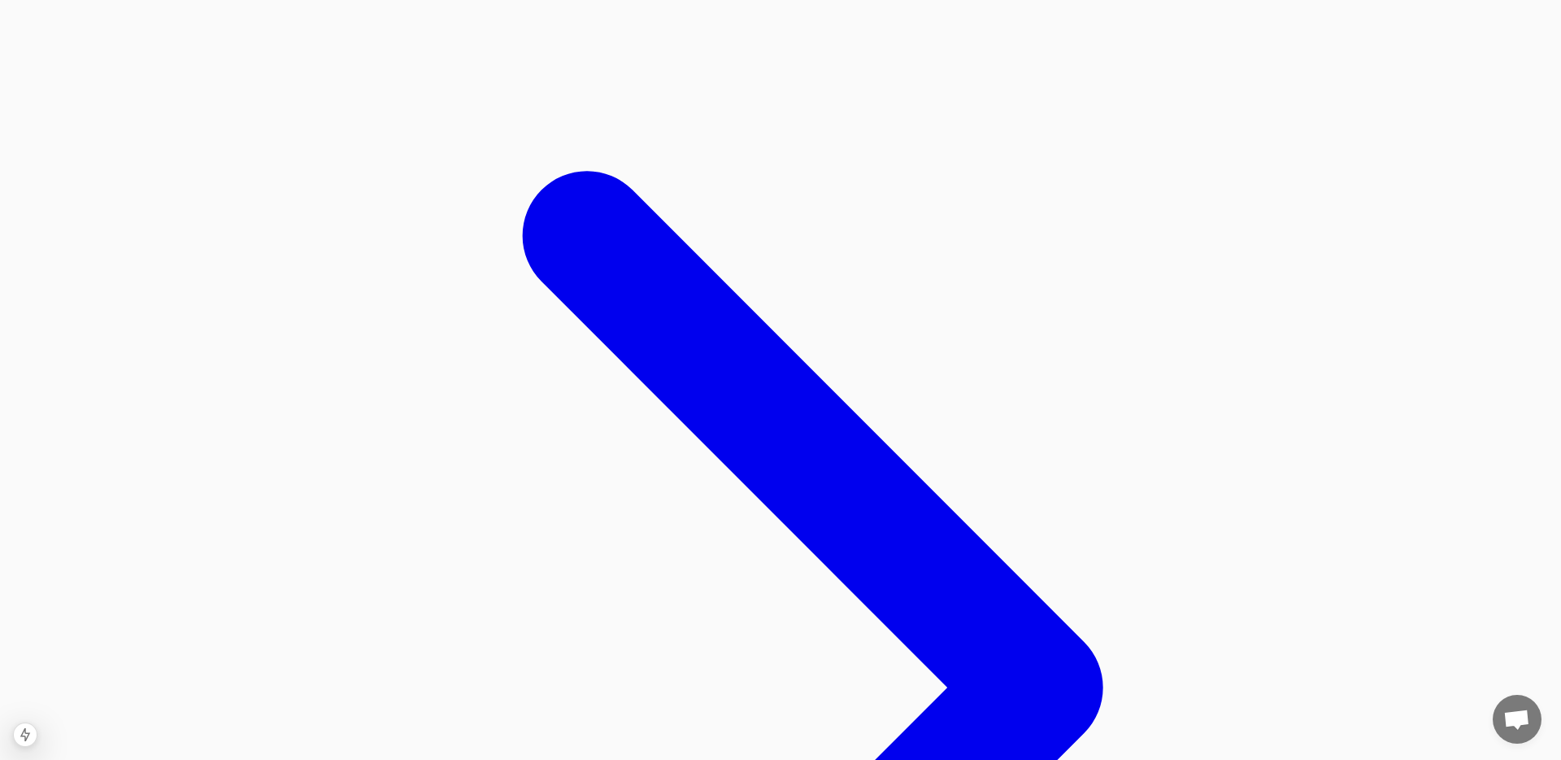
scroll to position [1281, 0]
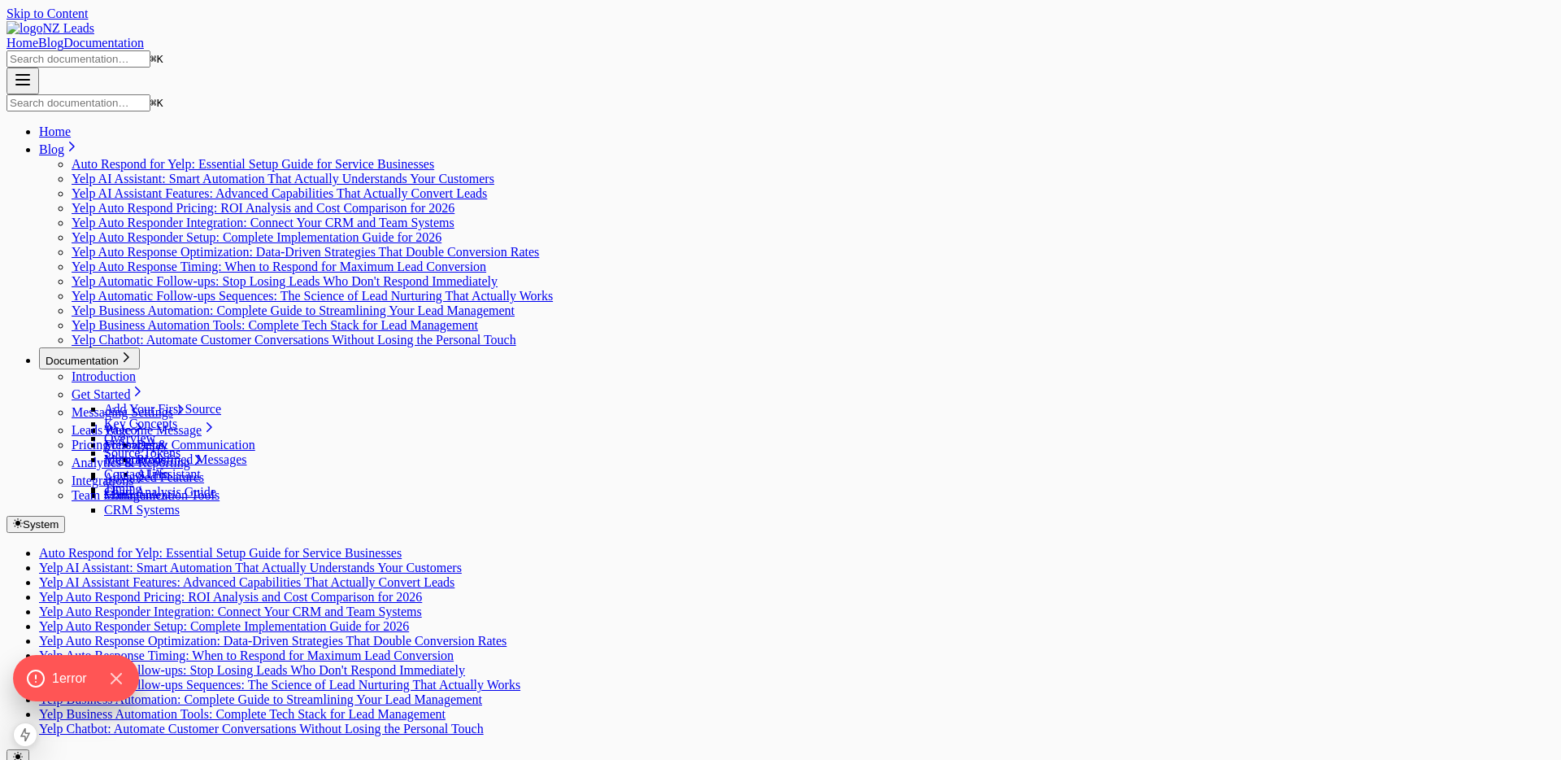
scroll to position [1281, 0]
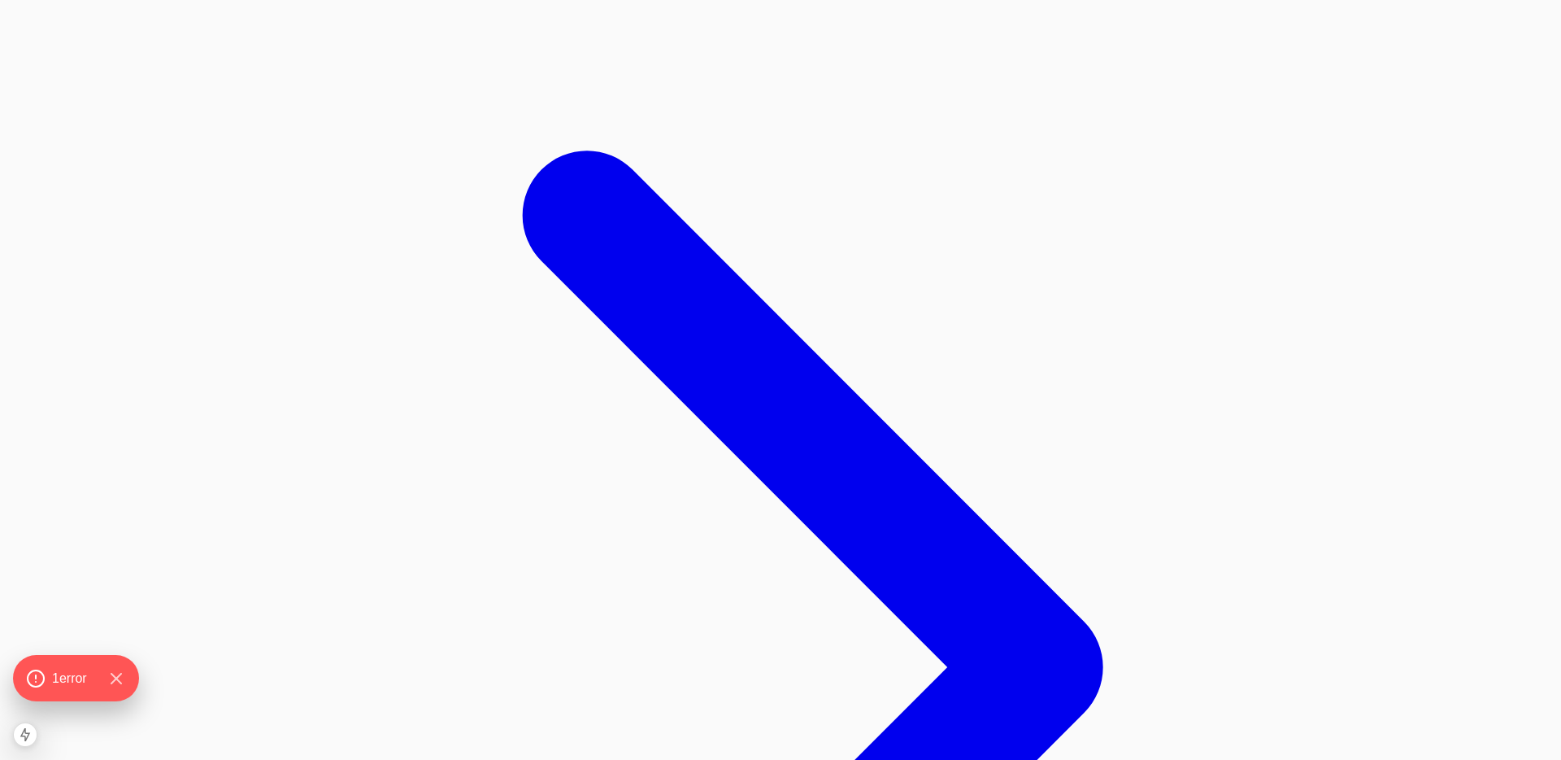
scroll to position [1310, 0]
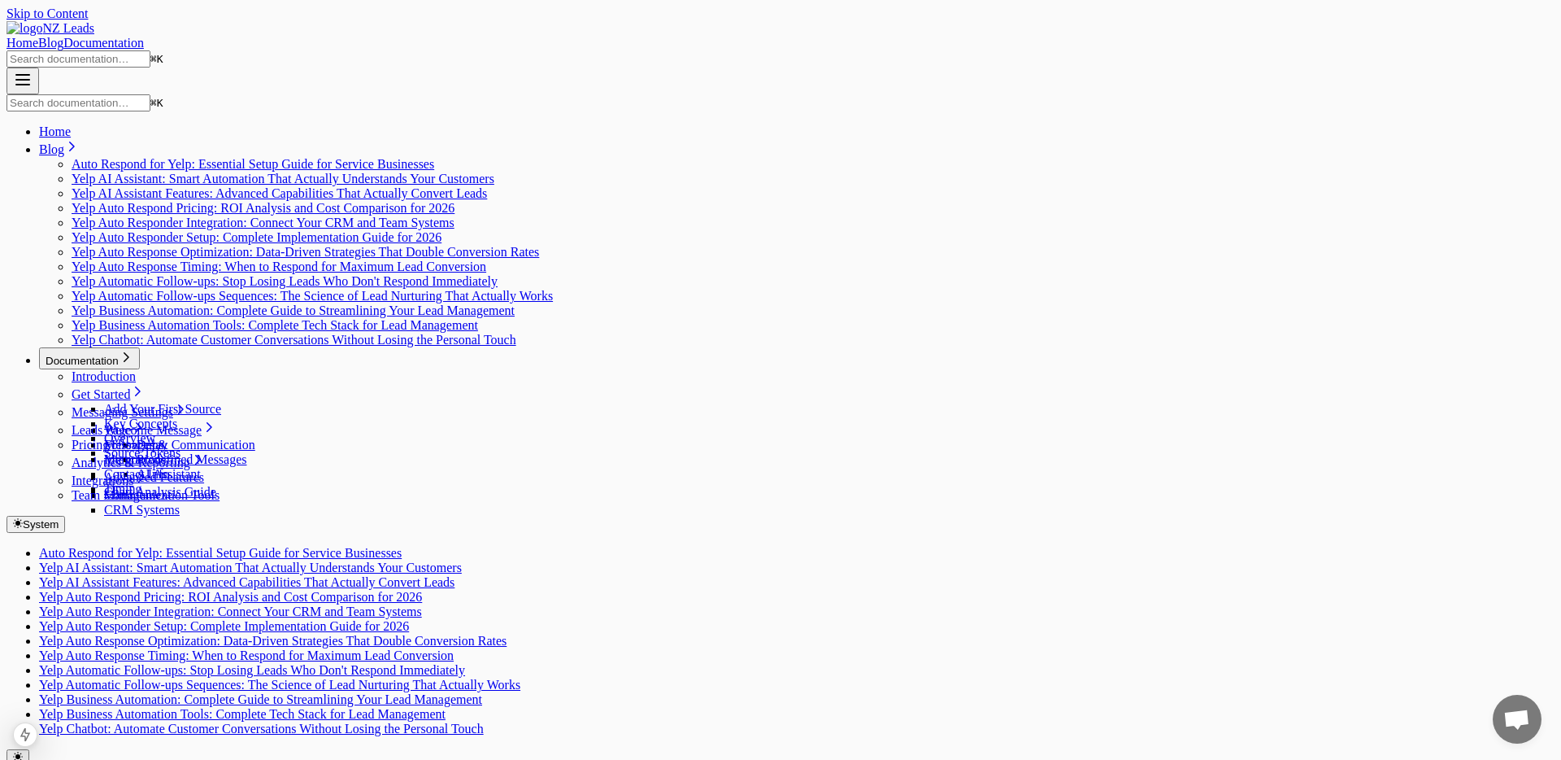
scroll to position [1310, 0]
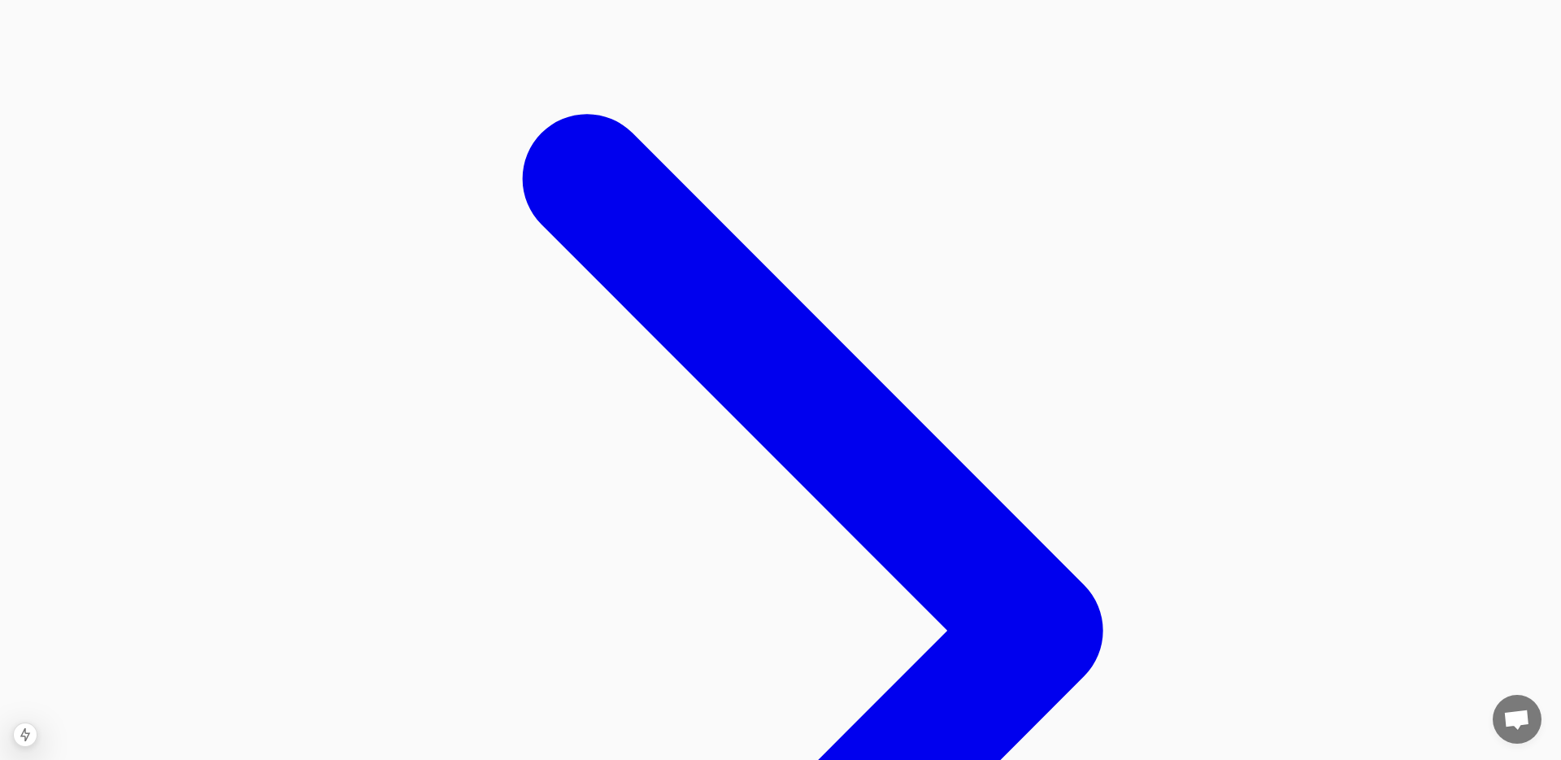
scroll to position [1324, 0]
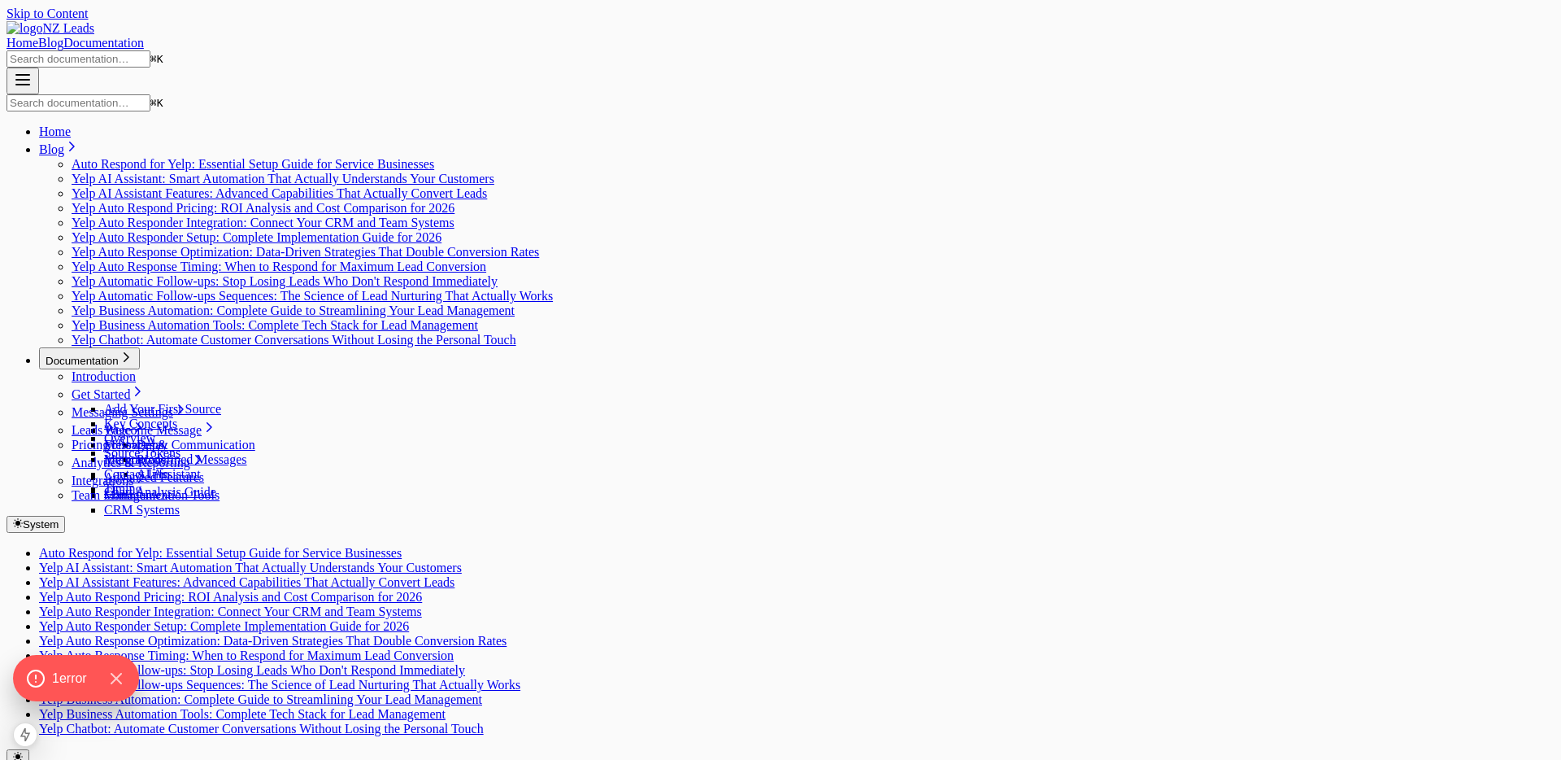
scroll to position [1324, 0]
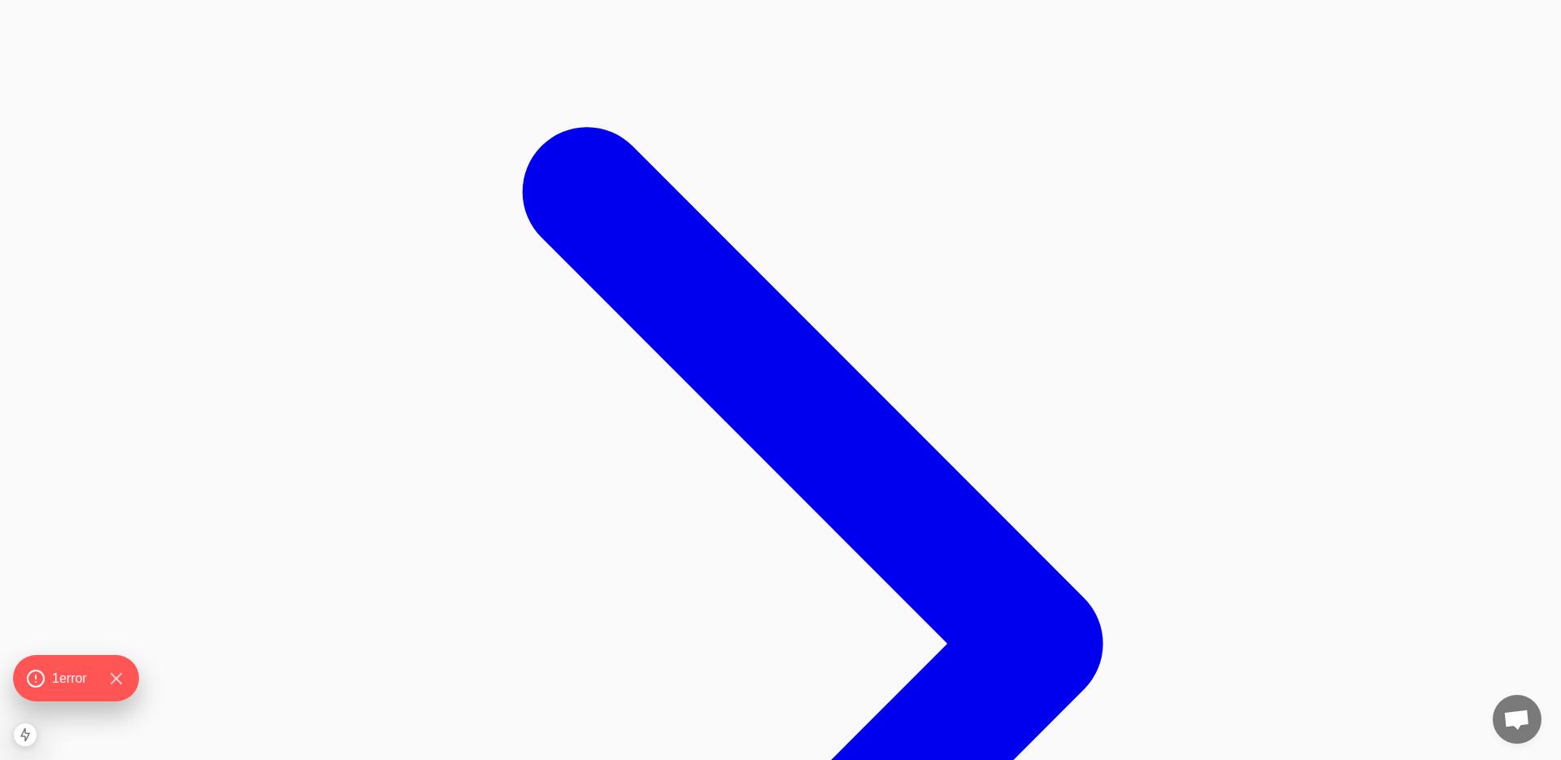
scroll to position [1308, 0]
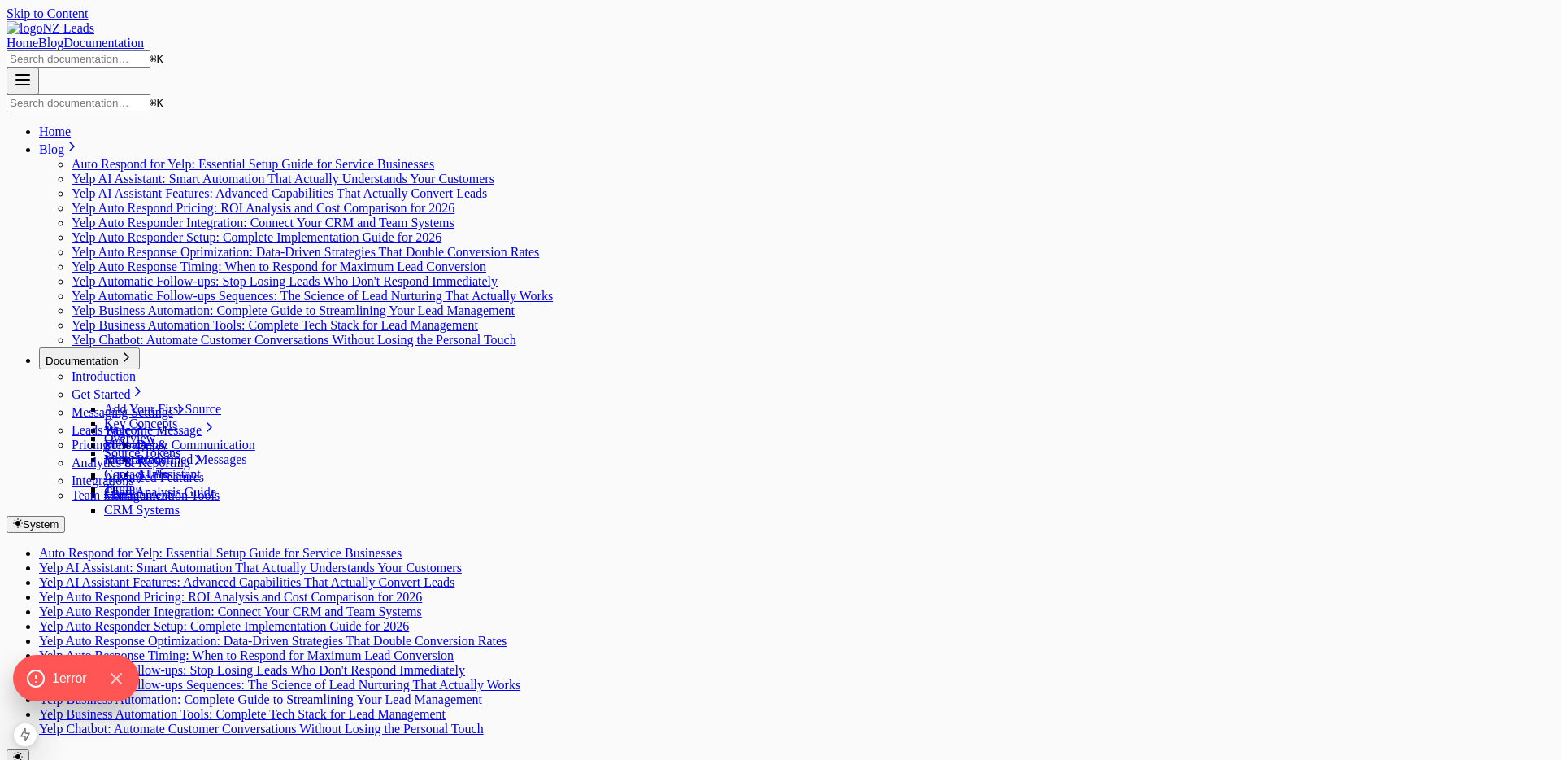
scroll to position [1308, 0]
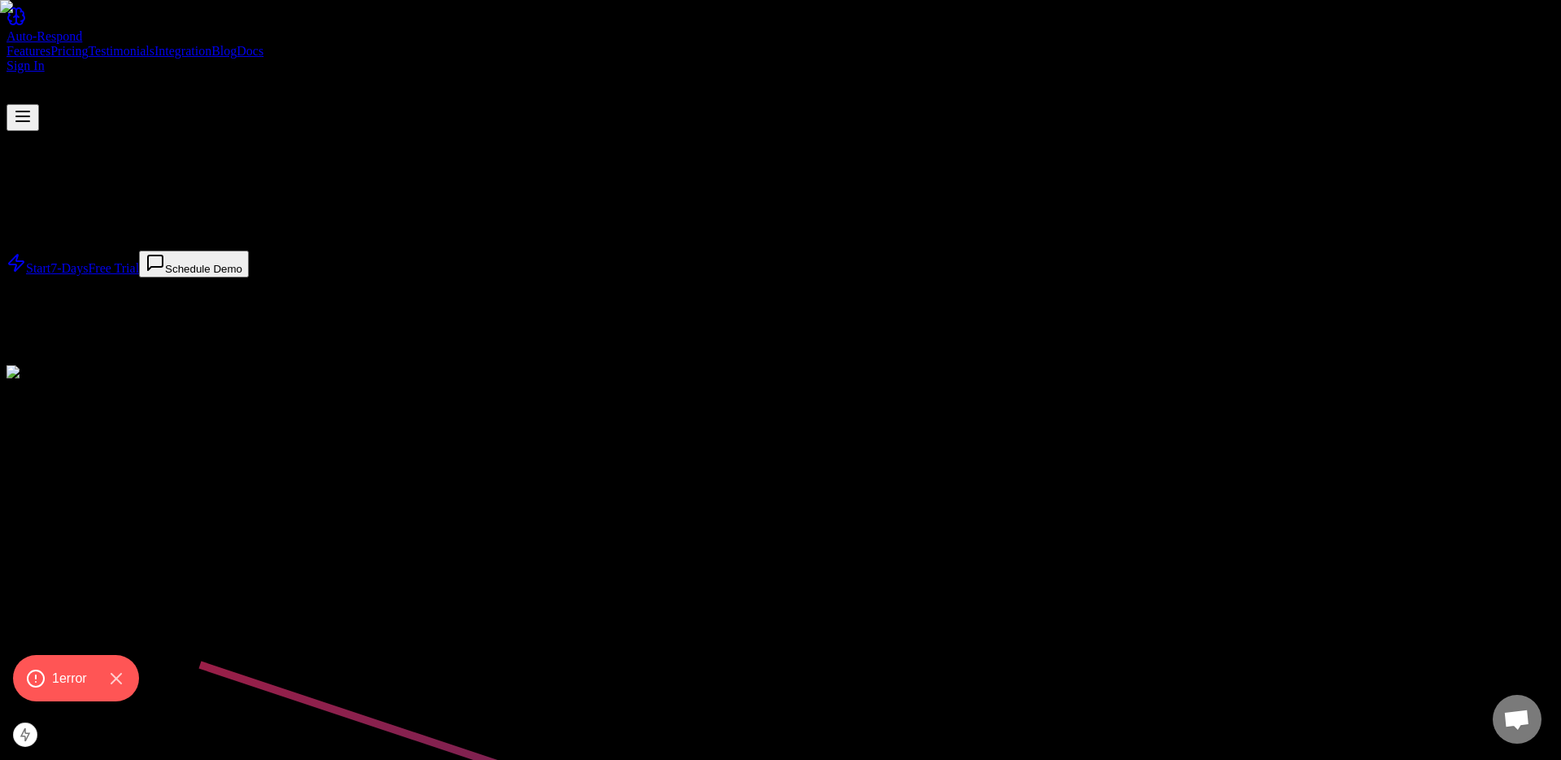
click at [747, 207] on h1 "YELP AUTO RESPONDER" at bounding box center [781, 196] width 1548 height 22
click at [45, 59] on link "Sign In" at bounding box center [26, 66] width 38 height 14
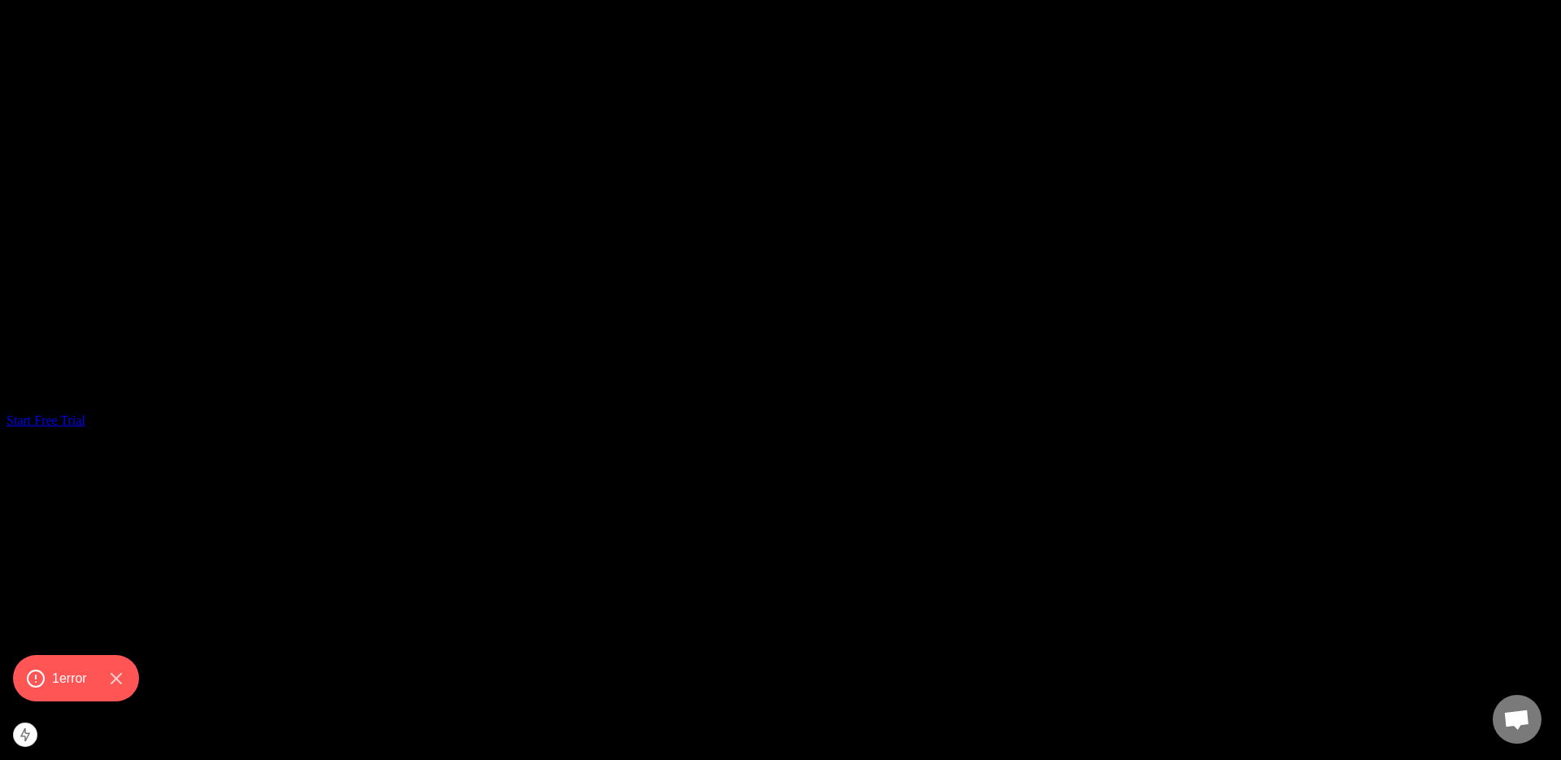
scroll to position [3406, 0]
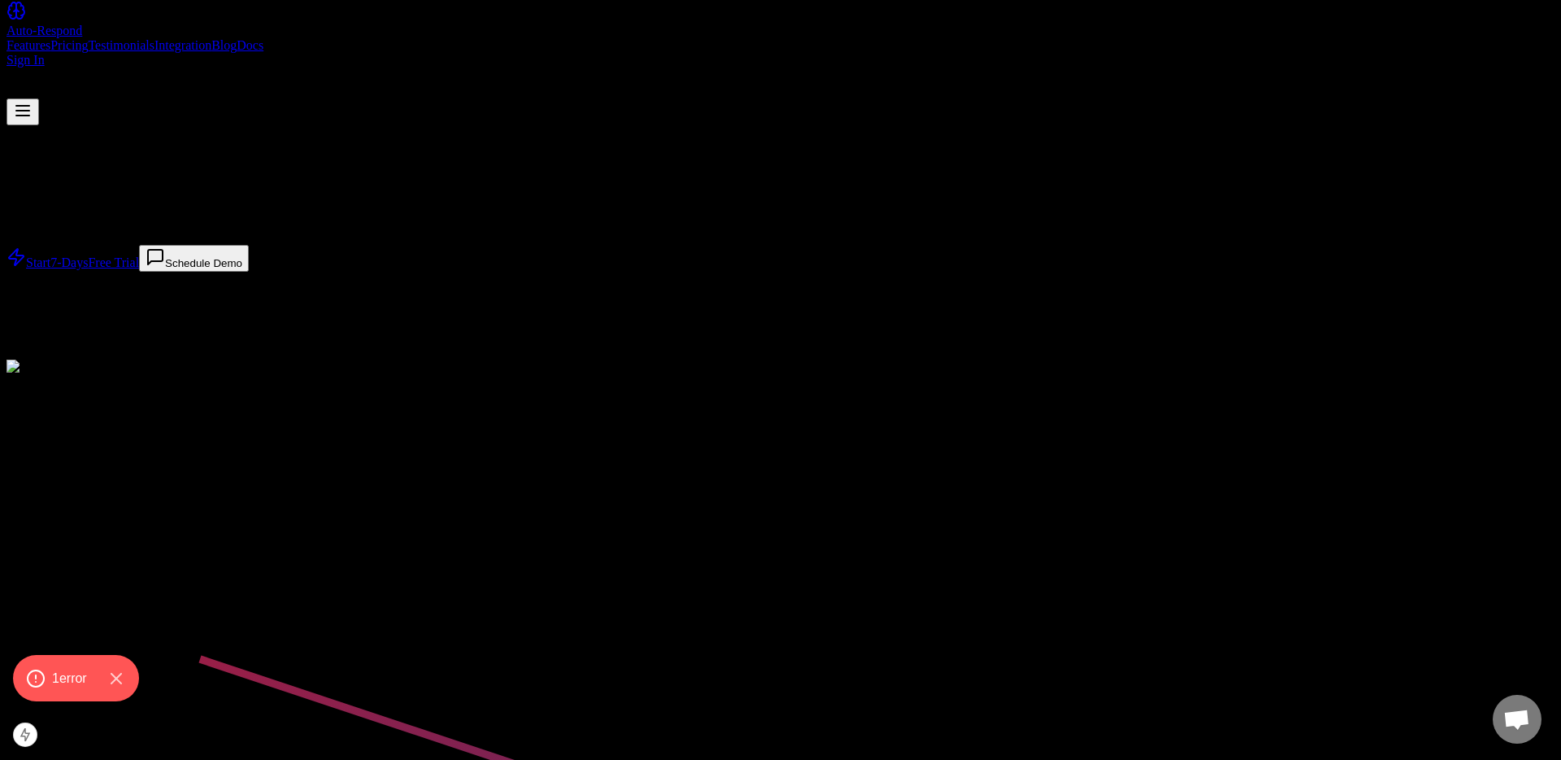
scroll to position [0, 0]
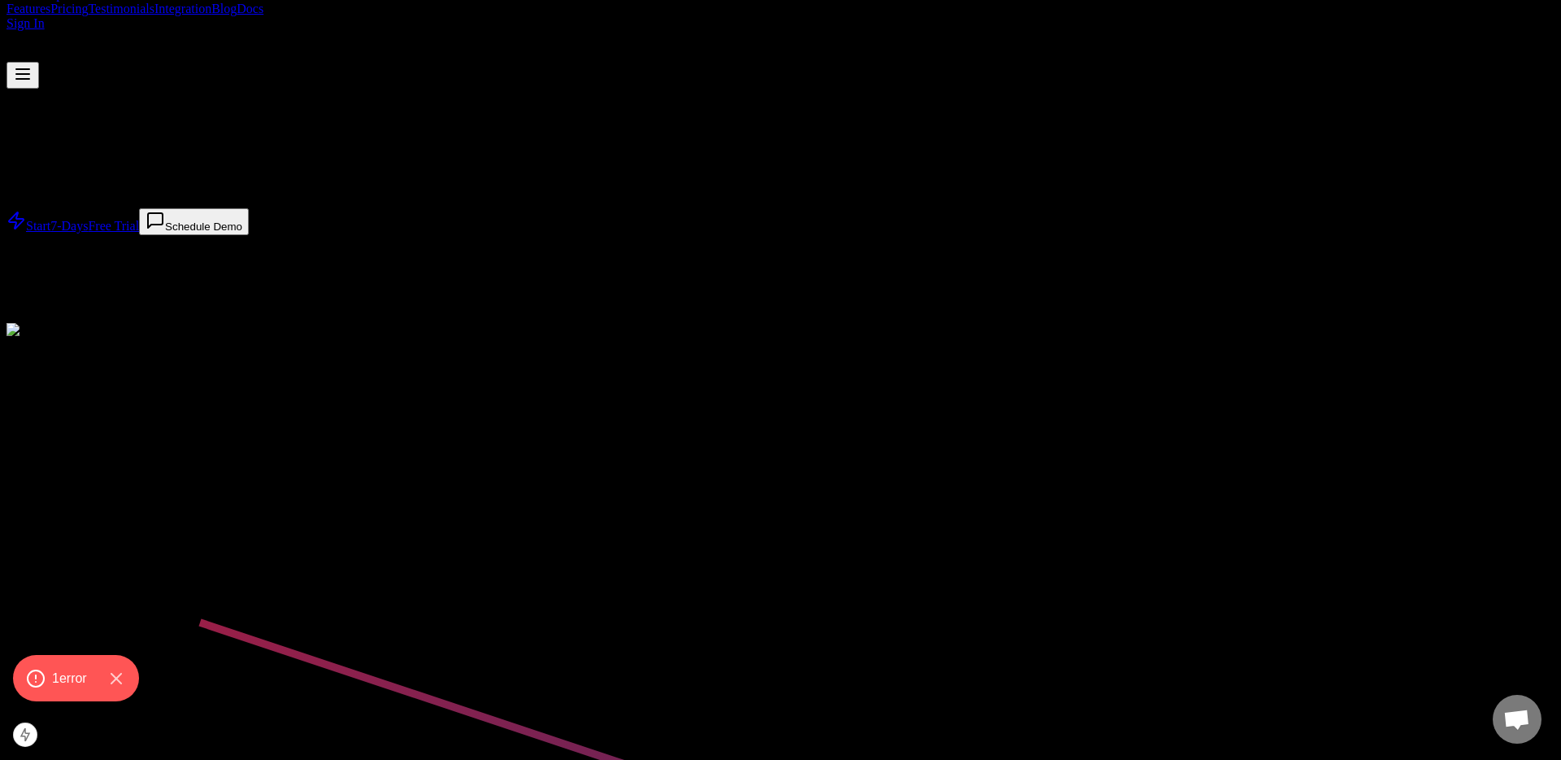
scroll to position [0, 0]
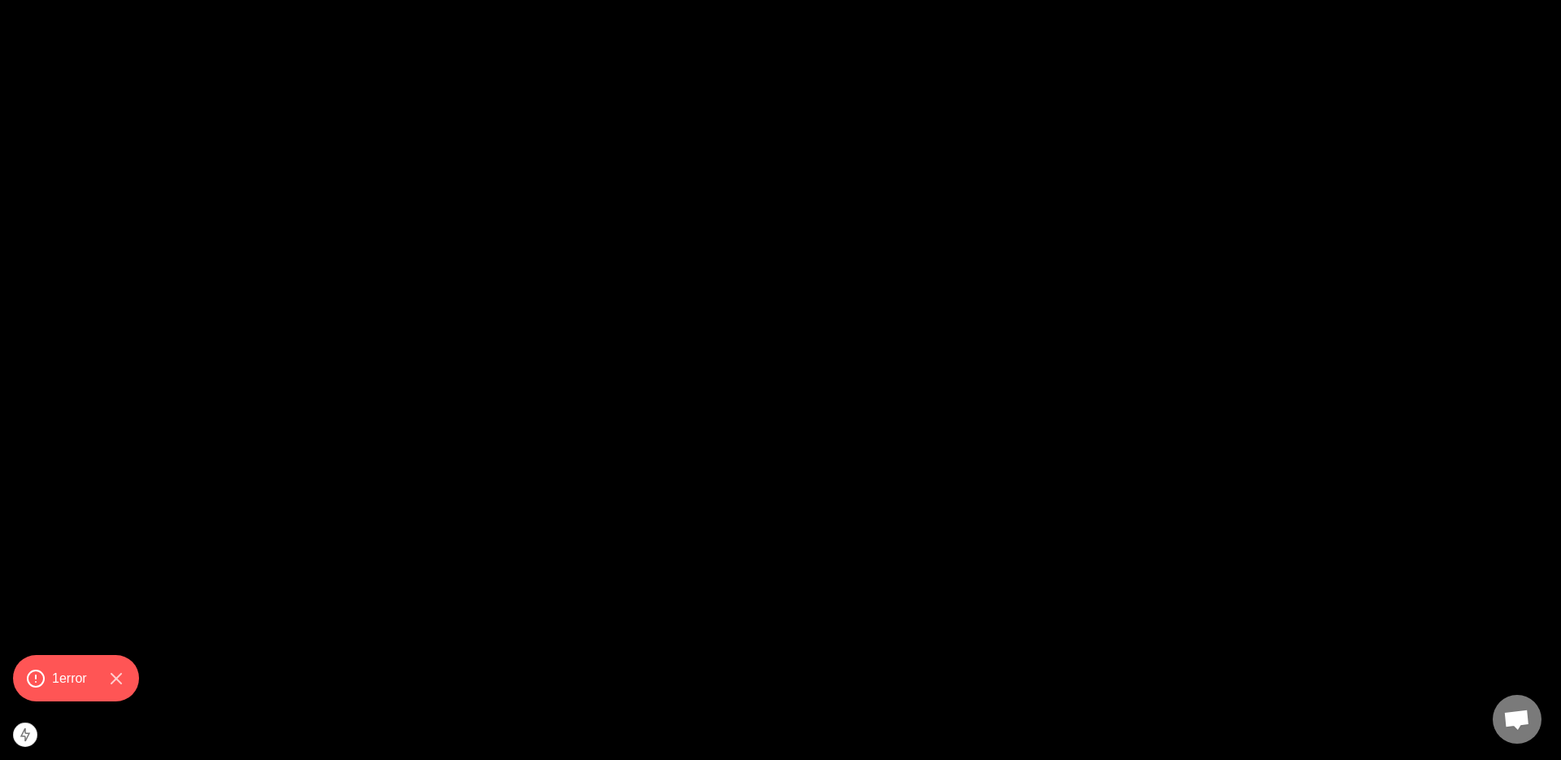
scroll to position [2166, 0]
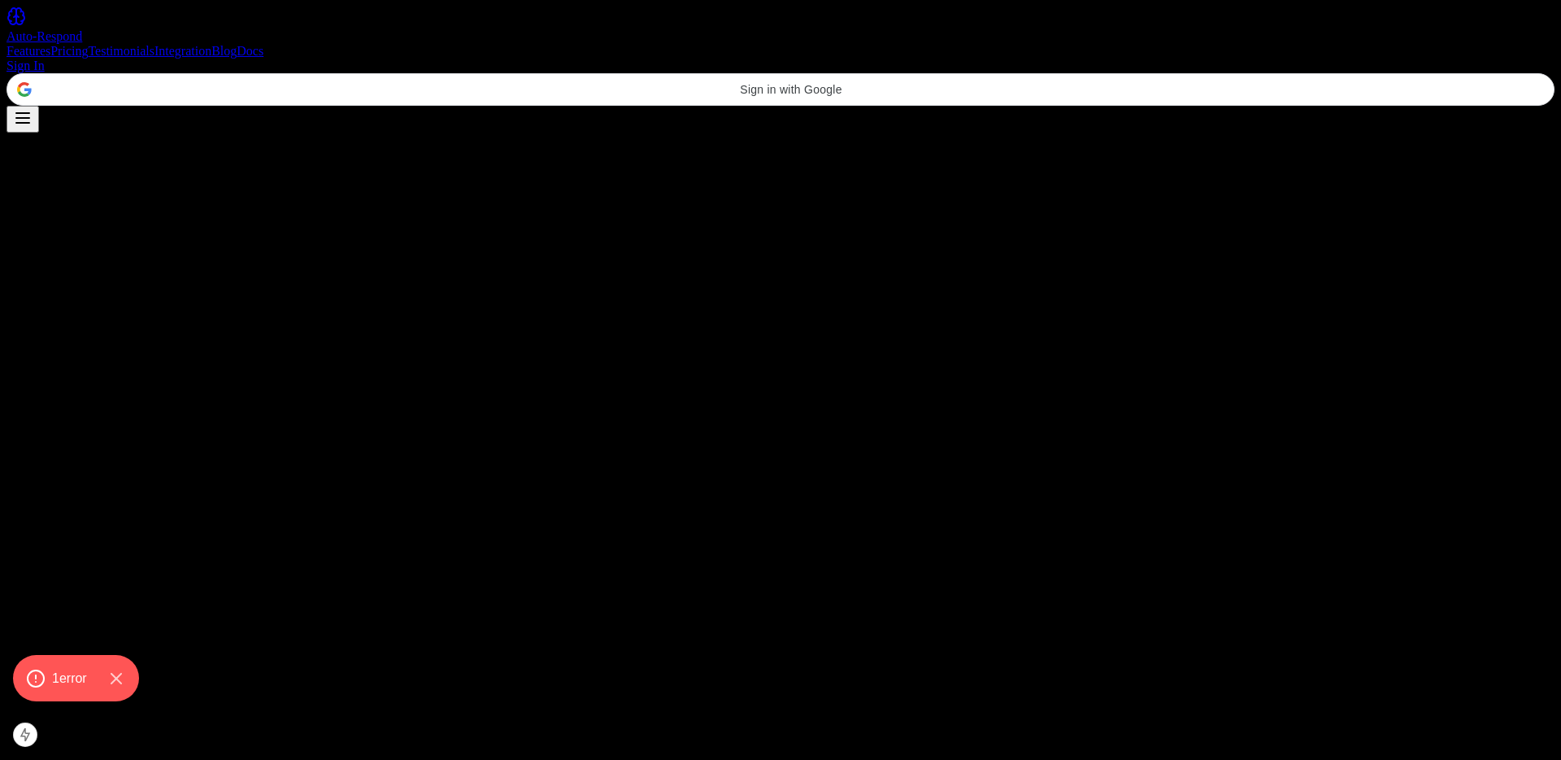
scroll to position [2166, 0]
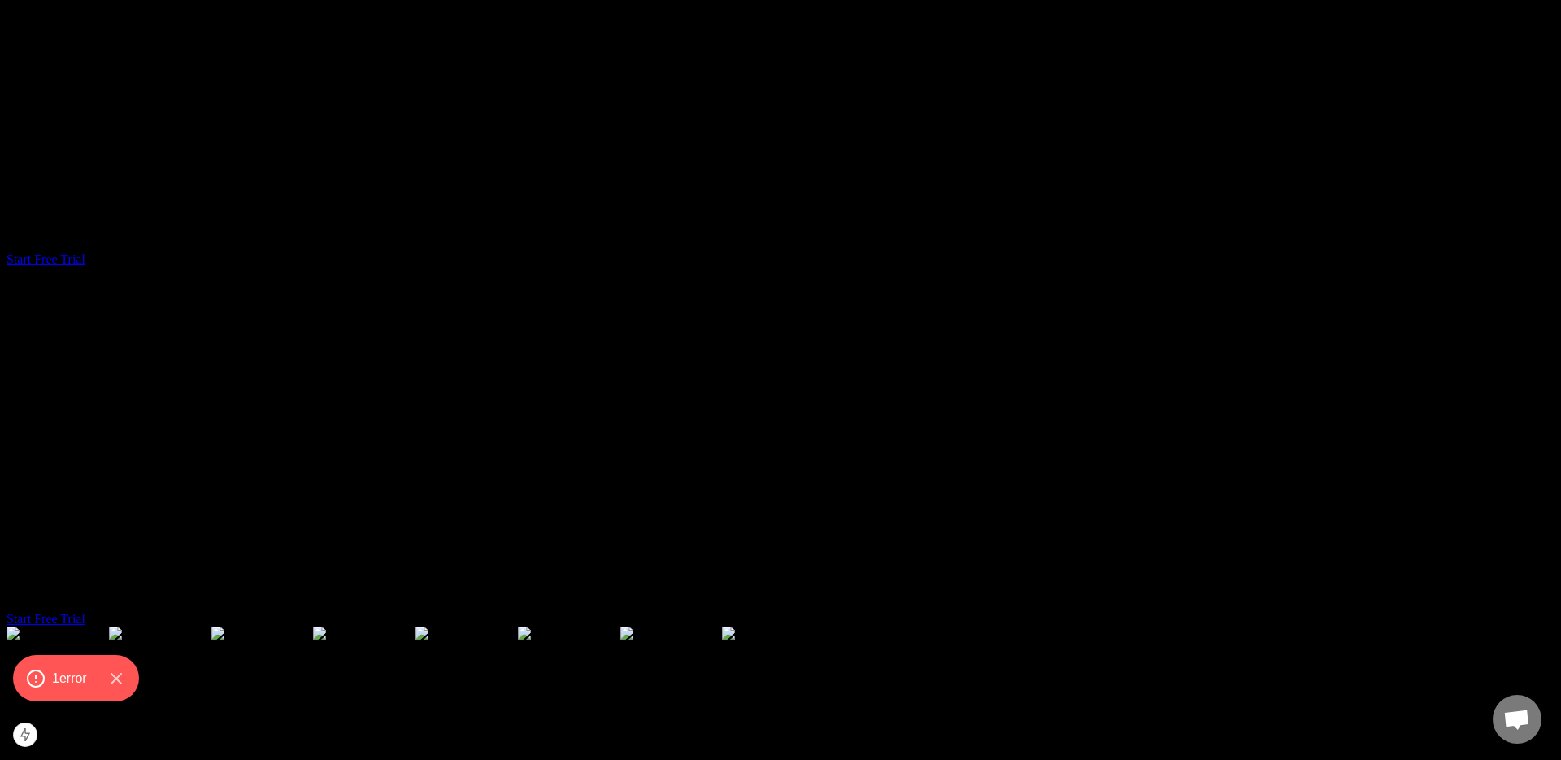
scroll to position [3765, 0]
